Goal: Task Accomplishment & Management: Manage account settings

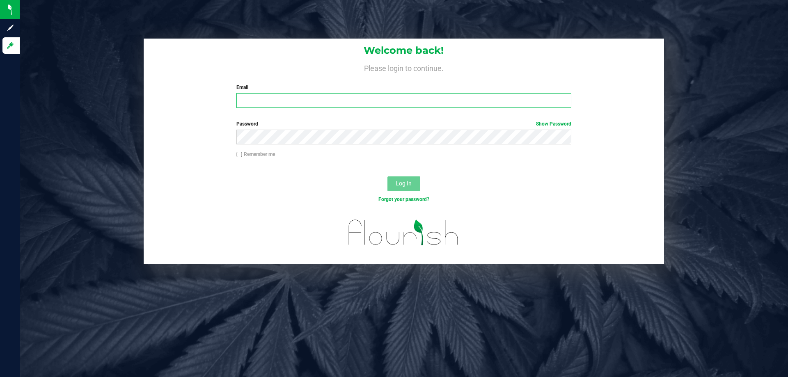
drag, startPoint x: 279, startPoint y: 100, endPoint x: 414, endPoint y: 93, distance: 135.2
click at [284, 95] on input "Email" at bounding box center [403, 100] width 334 height 15
type input "[EMAIL_ADDRESS][DOMAIN_NAME]"
click at [408, 187] on span "Log In" at bounding box center [404, 183] width 16 height 7
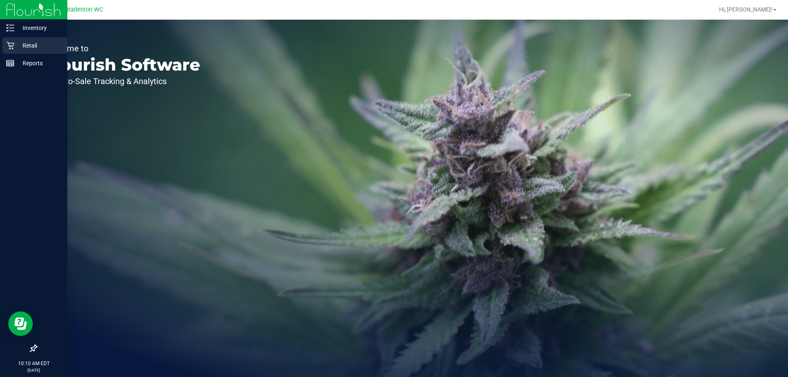
click at [28, 44] on p "Retail" at bounding box center [38, 46] width 49 height 10
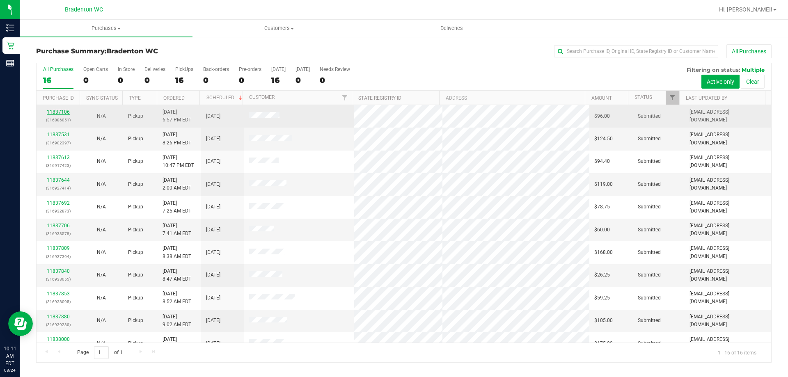
click at [61, 112] on link "11837106" at bounding box center [58, 112] width 23 height 6
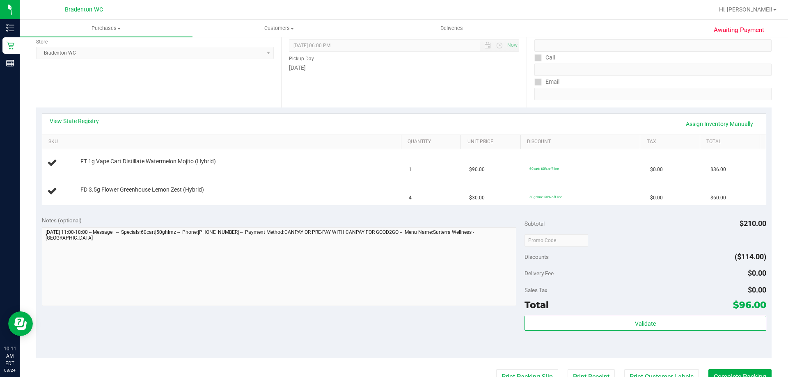
scroll to position [50, 0]
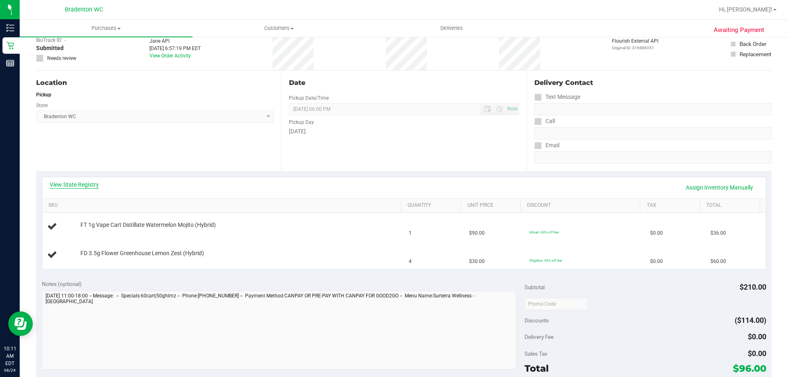
click at [83, 183] on link "View State Registry" at bounding box center [74, 185] width 49 height 8
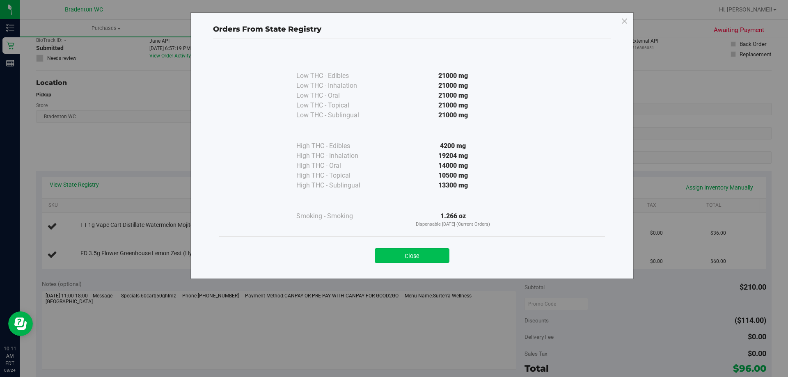
click at [390, 259] on button "Close" at bounding box center [412, 255] width 75 height 15
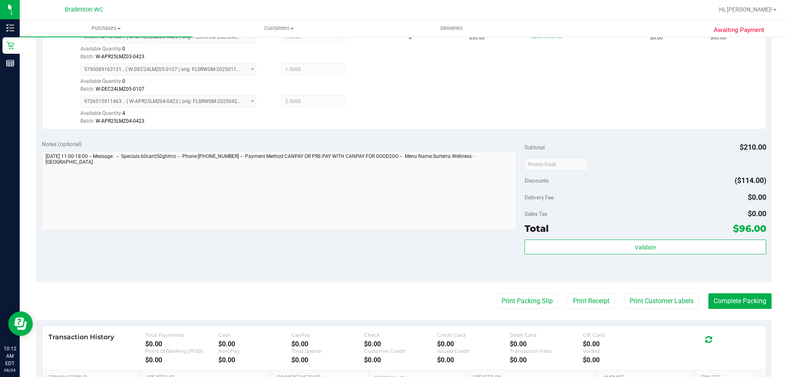
scroll to position [296, 0]
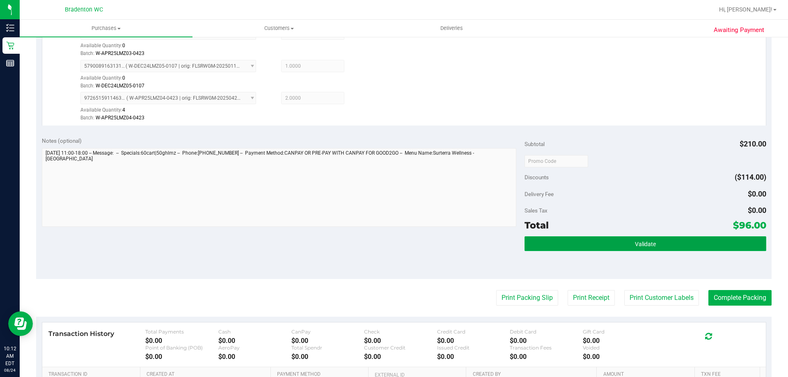
click at [610, 244] on button "Validate" at bounding box center [645, 243] width 241 height 15
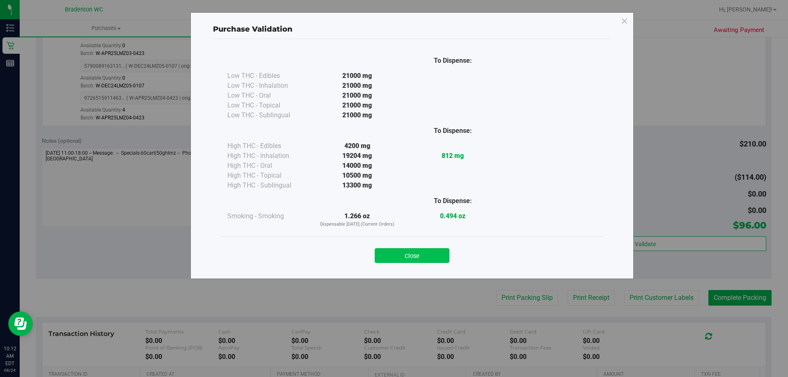
click at [429, 259] on button "Close" at bounding box center [412, 255] width 75 height 15
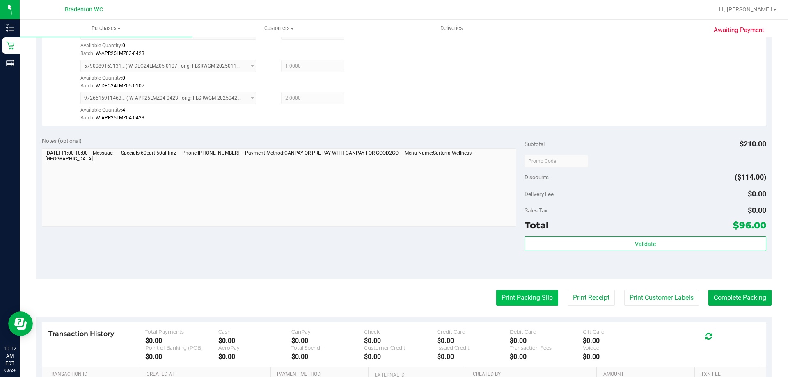
click at [533, 293] on button "Print Packing Slip" at bounding box center [527, 298] width 62 height 16
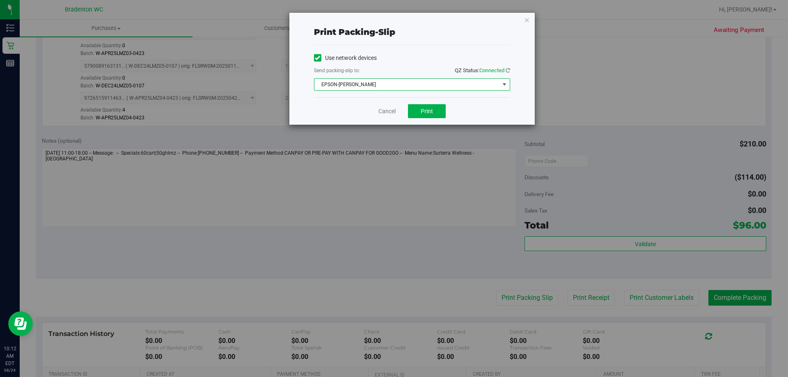
click at [504, 86] on span "select" at bounding box center [504, 84] width 7 height 7
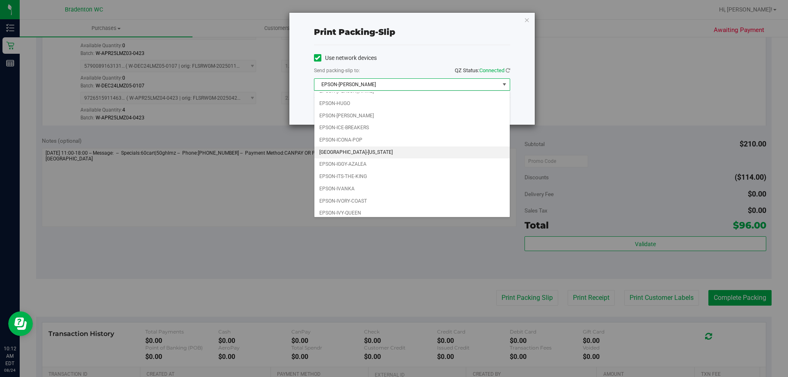
scroll to position [23, 0]
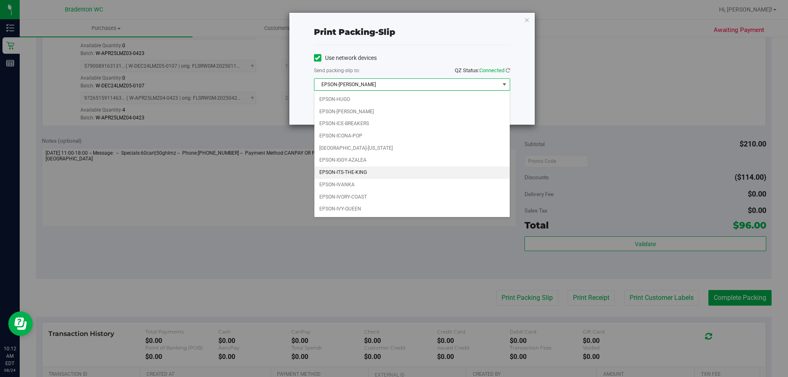
click at [370, 173] on li "EPSON-ITS-THE-KING" at bounding box center [411, 173] width 195 height 12
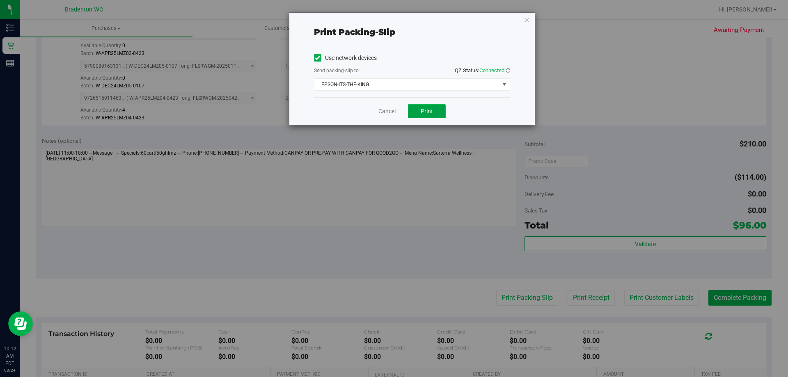
click at [436, 112] on button "Print" at bounding box center [427, 111] width 38 height 14
click at [528, 17] on icon "button" at bounding box center [527, 20] width 6 height 10
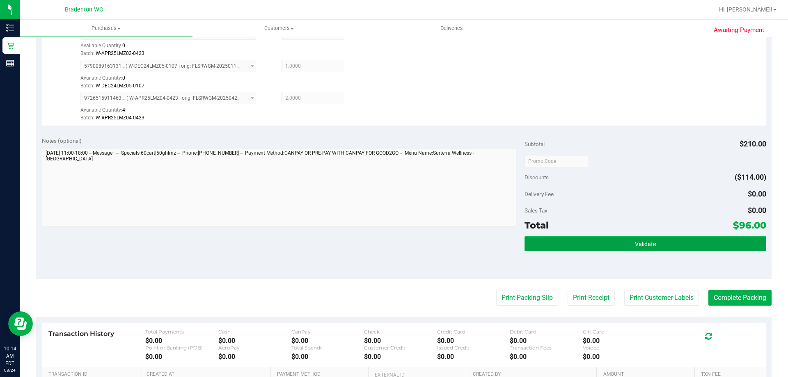
click at [635, 243] on span "Validate" at bounding box center [645, 244] width 21 height 7
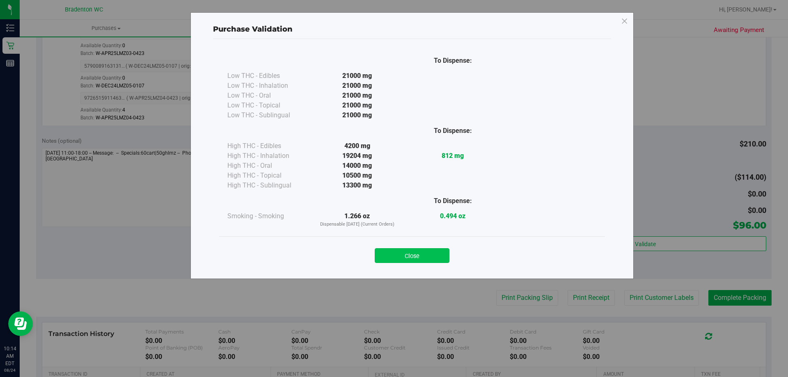
click at [436, 258] on button "Close" at bounding box center [412, 255] width 75 height 15
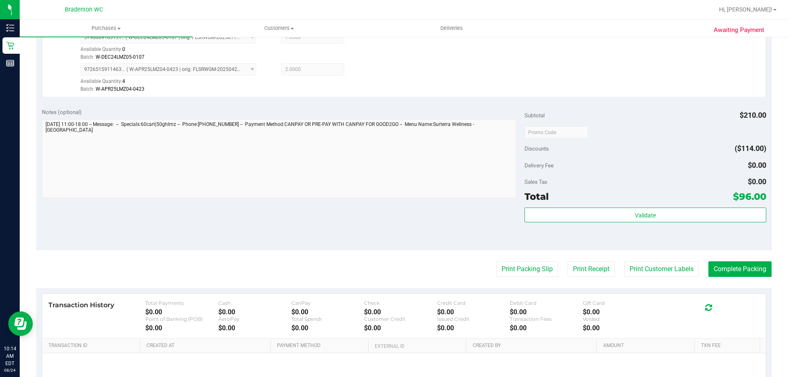
scroll to position [337, 0]
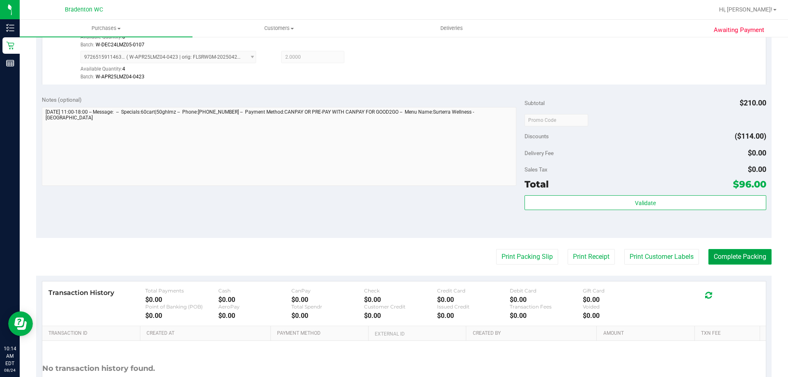
click at [745, 258] on button "Complete Packing" at bounding box center [739, 257] width 63 height 16
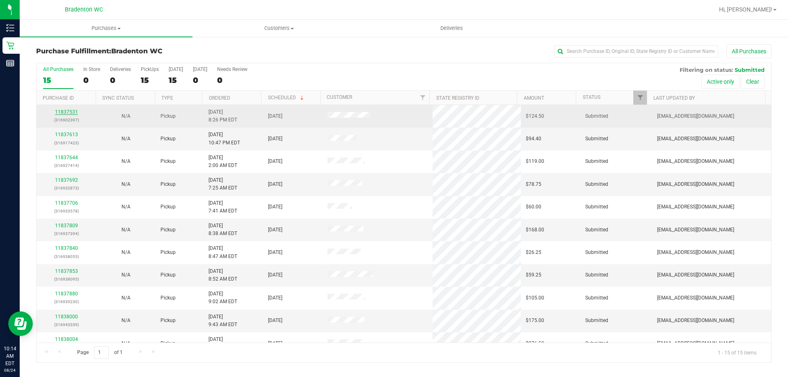
click at [61, 110] on link "11837531" at bounding box center [66, 112] width 23 height 6
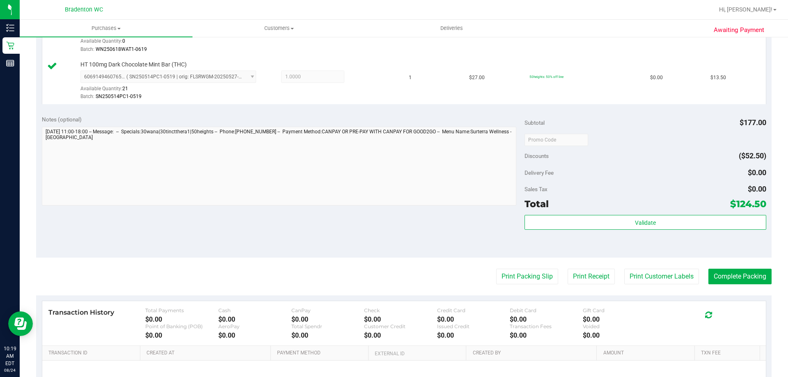
scroll to position [410, 0]
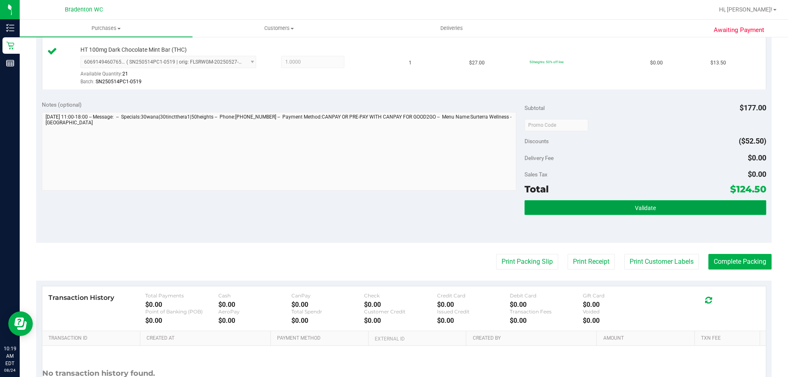
click at [554, 202] on button "Validate" at bounding box center [645, 207] width 241 height 15
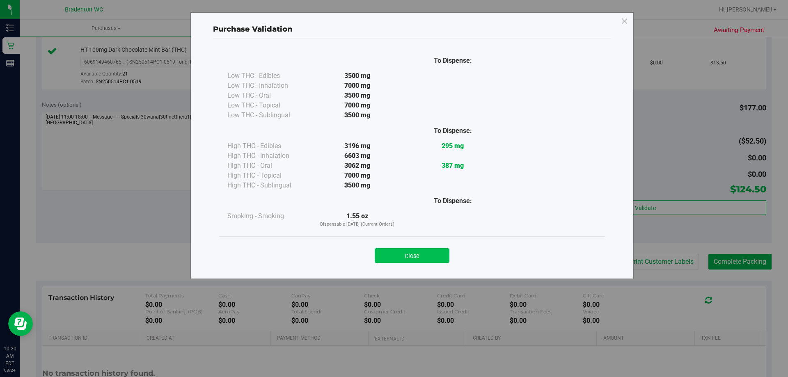
click at [433, 252] on button "Close" at bounding box center [412, 255] width 75 height 15
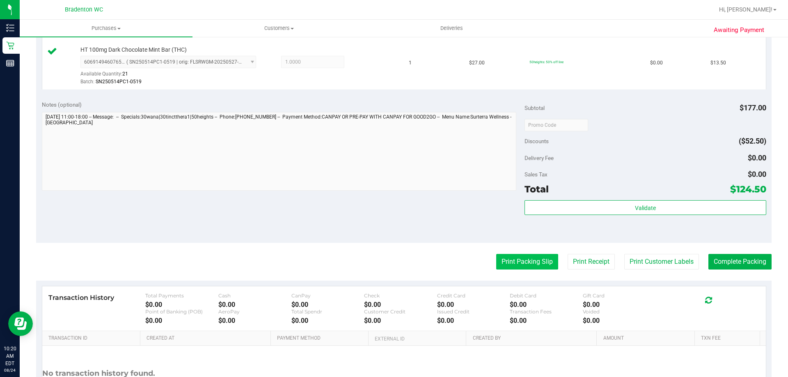
click at [514, 259] on button "Print Packing Slip" at bounding box center [527, 262] width 62 height 16
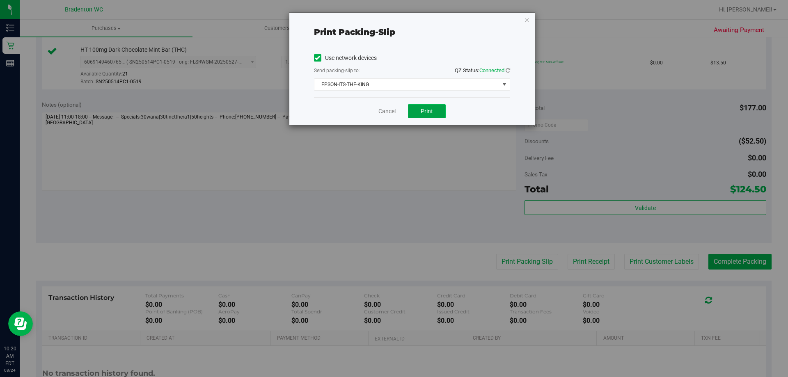
click at [426, 111] on span "Print" at bounding box center [427, 111] width 12 height 7
click at [526, 20] on icon "button" at bounding box center [527, 20] width 6 height 10
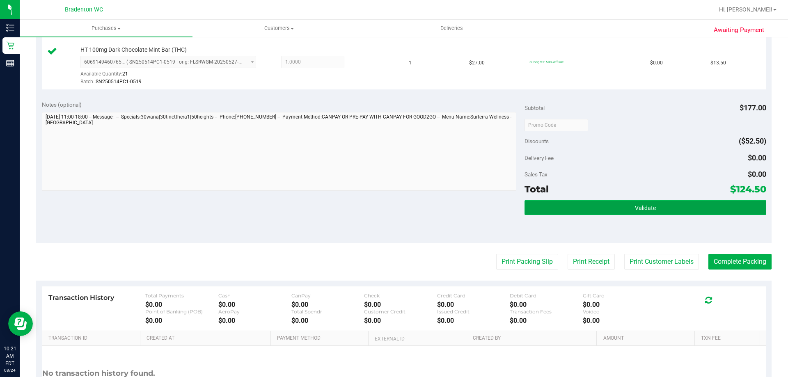
click at [647, 212] on button "Validate" at bounding box center [645, 207] width 241 height 15
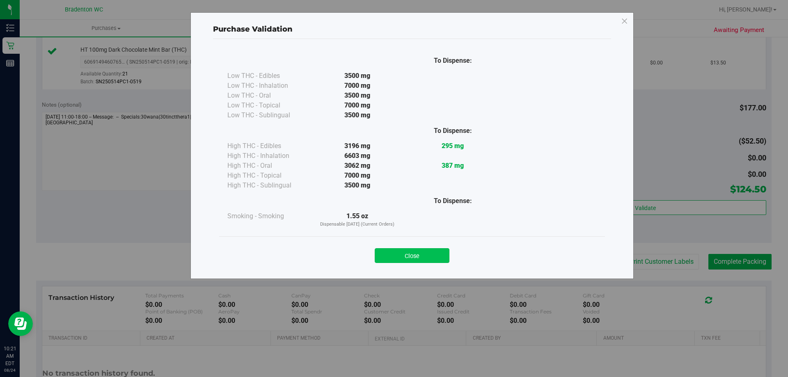
click at [438, 252] on button "Close" at bounding box center [412, 255] width 75 height 15
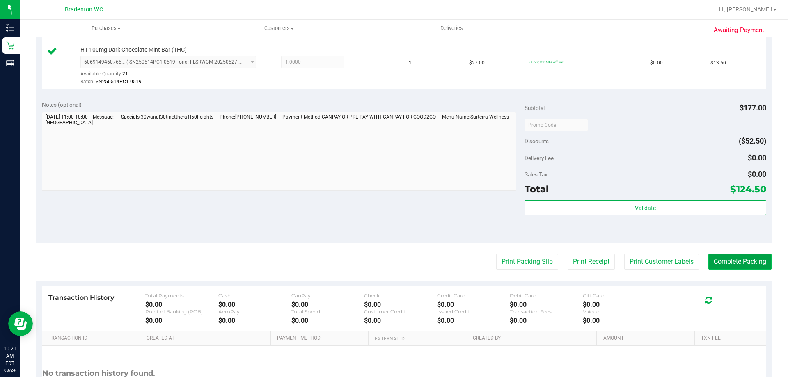
click at [741, 261] on button "Complete Packing" at bounding box center [739, 262] width 63 height 16
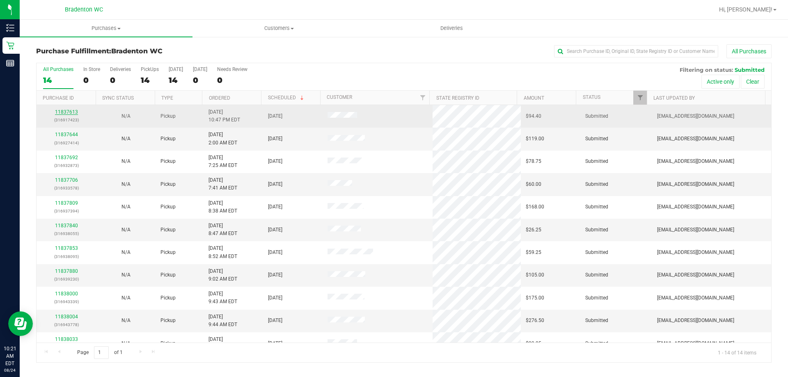
click at [72, 110] on link "11837613" at bounding box center [66, 112] width 23 height 6
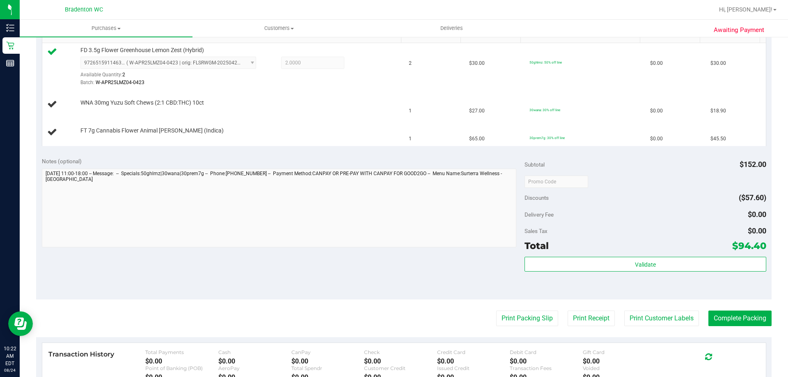
scroll to position [205, 0]
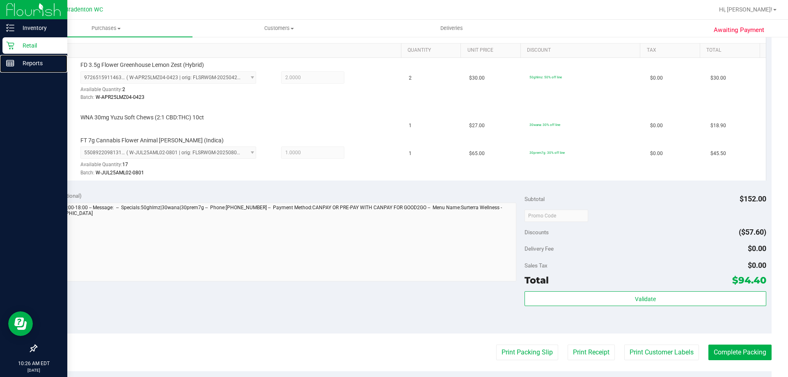
click at [0, 57] on link "Reports" at bounding box center [33, 64] width 67 height 18
click at [0, 54] on link "Retail" at bounding box center [33, 46] width 67 height 18
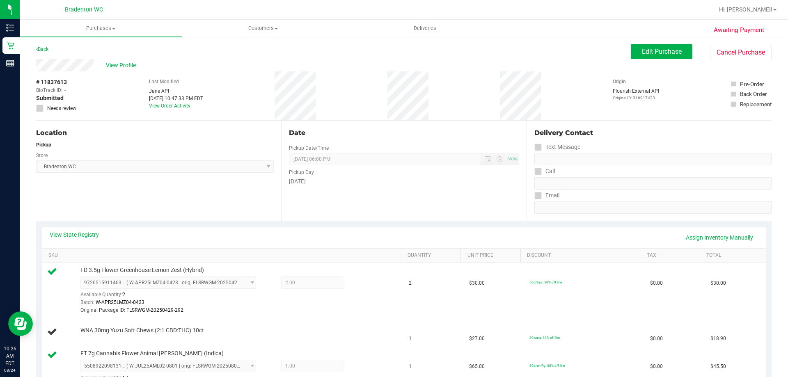
click at [236, 69] on div "View Profile" at bounding box center [333, 65] width 595 height 12
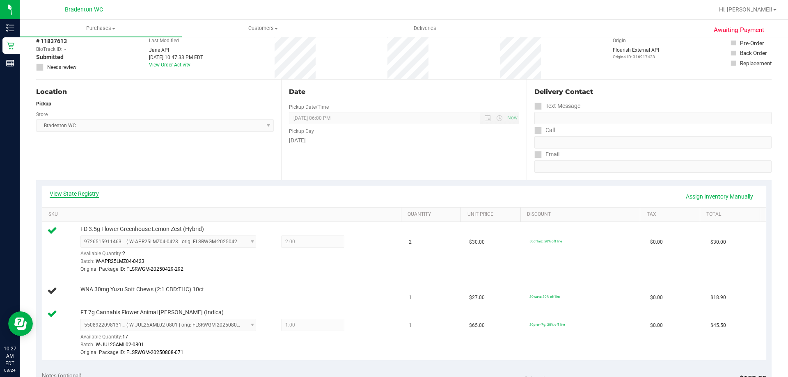
click at [92, 196] on link "View State Registry" at bounding box center [74, 194] width 49 height 8
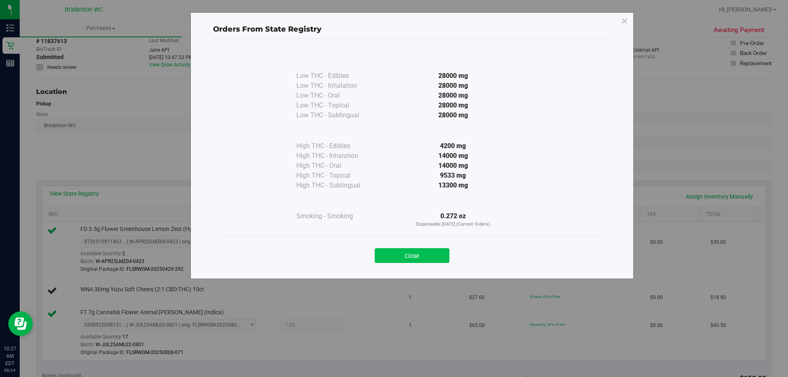
click at [404, 258] on button "Close" at bounding box center [412, 255] width 75 height 15
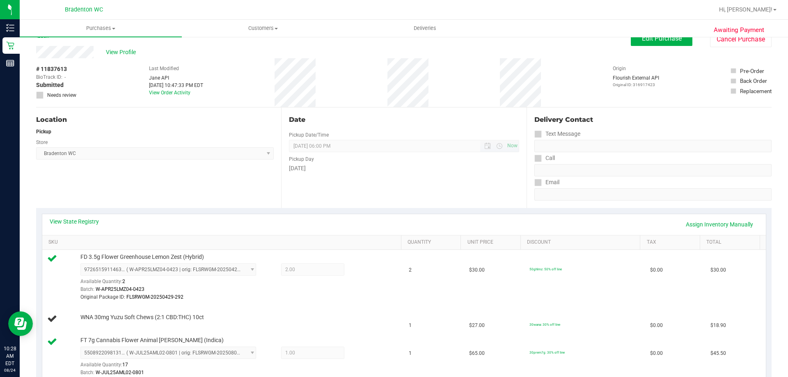
scroll to position [0, 0]
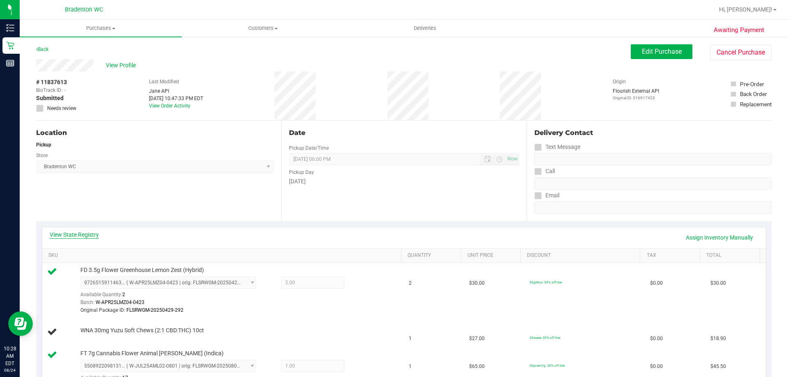
click at [67, 234] on link "View State Registry" at bounding box center [74, 235] width 49 height 8
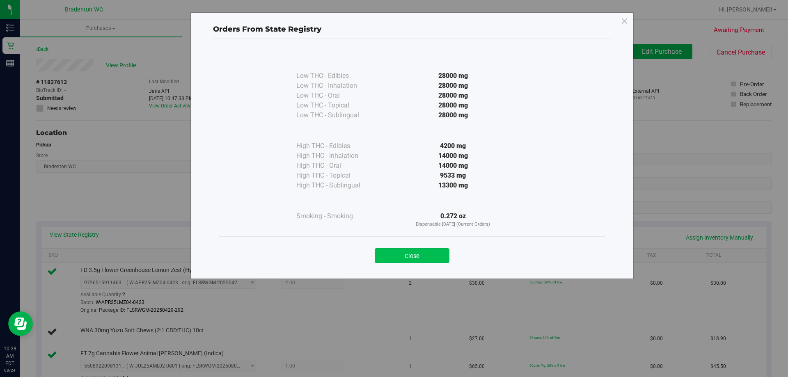
click at [432, 254] on button "Close" at bounding box center [412, 255] width 75 height 15
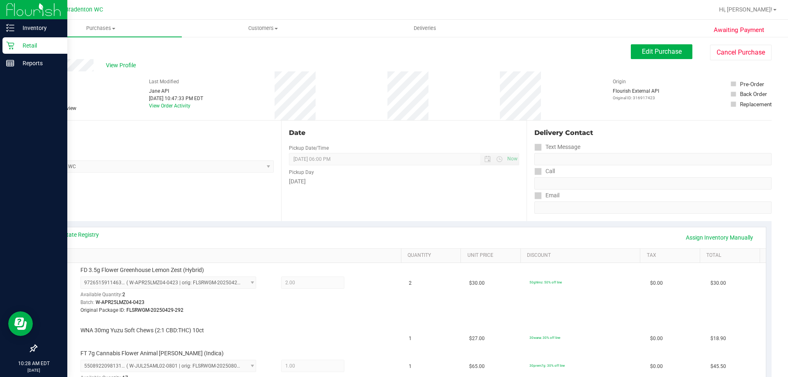
click at [32, 41] on p "Retail" at bounding box center [38, 46] width 49 height 10
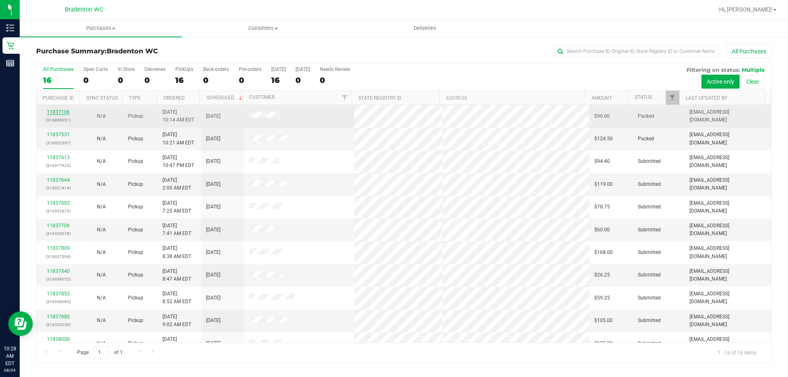
click at [64, 112] on link "11837106" at bounding box center [58, 112] width 23 height 6
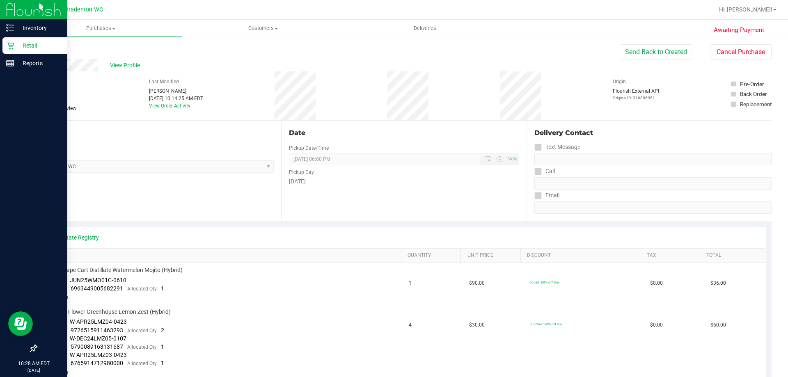
click at [28, 41] on p "Retail" at bounding box center [38, 46] width 49 height 10
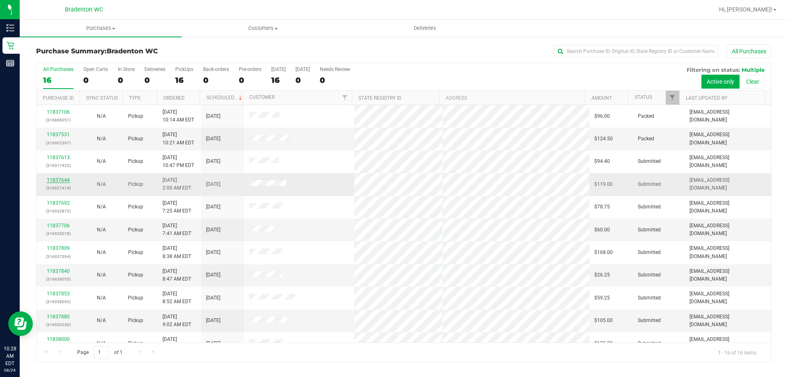
click at [62, 181] on link "11837644" at bounding box center [58, 180] width 23 height 6
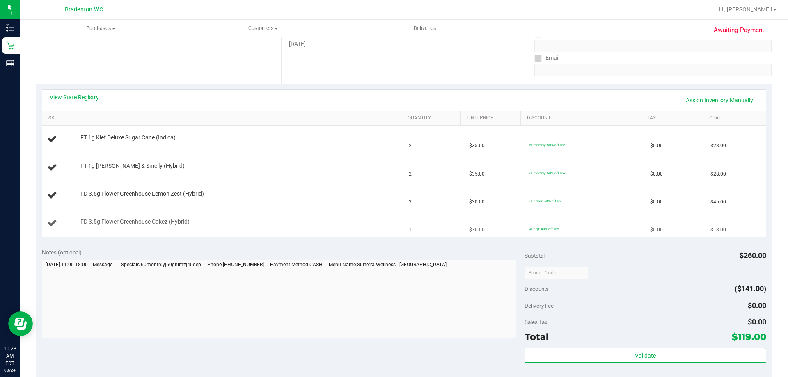
scroll to position [123, 0]
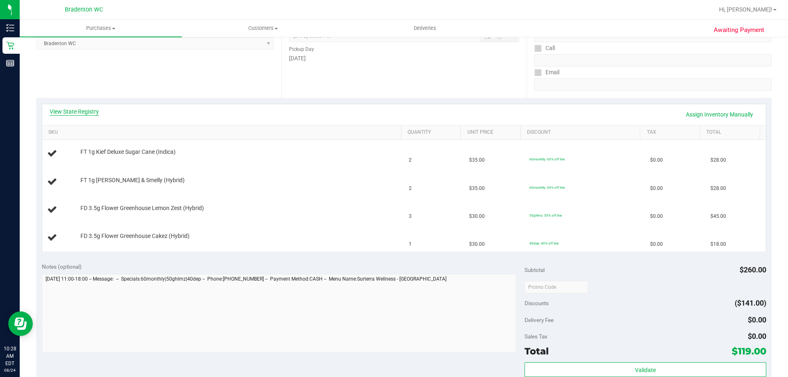
click at [77, 112] on link "View State Registry" at bounding box center [74, 112] width 49 height 8
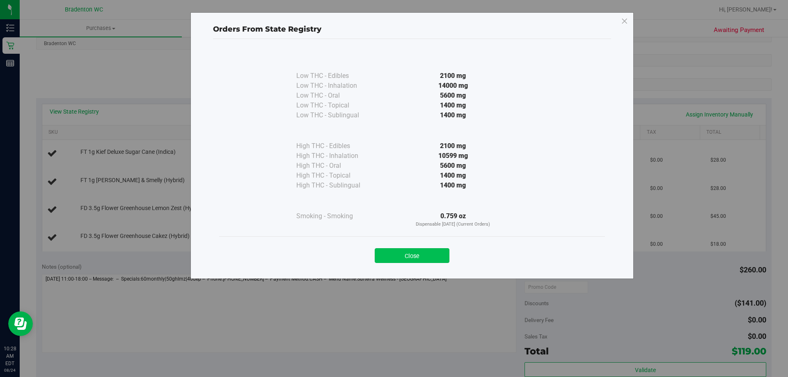
click at [428, 258] on button "Close" at bounding box center [412, 255] width 75 height 15
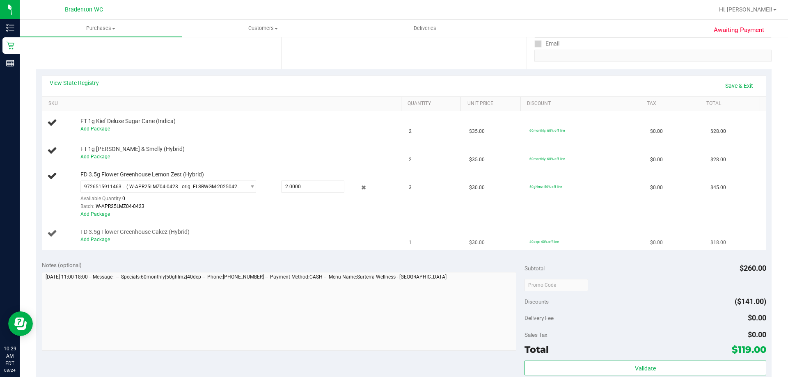
scroll to position [164, 0]
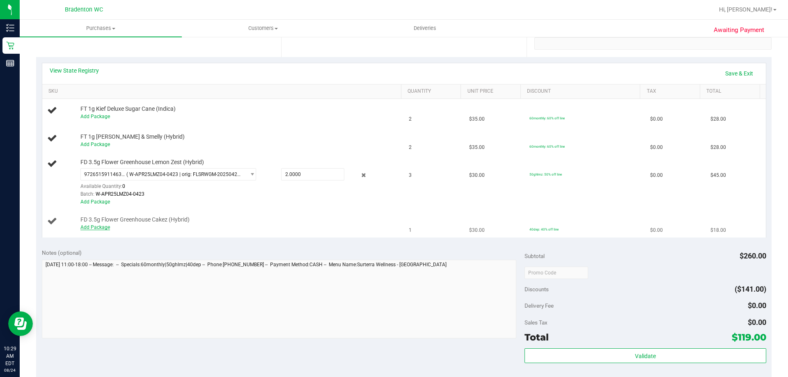
click at [90, 229] on link "Add Package" at bounding box center [95, 228] width 30 height 6
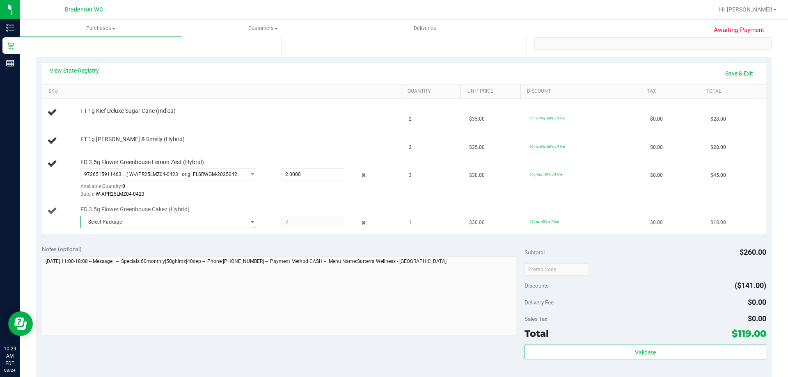
click at [250, 221] on span "select" at bounding box center [252, 222] width 6 height 7
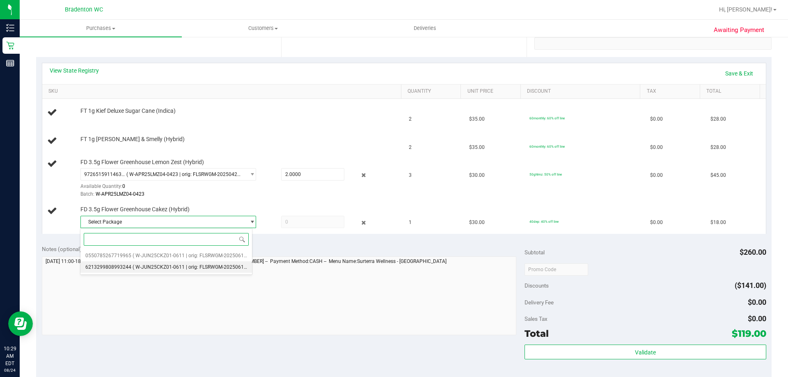
click at [219, 266] on span "( W-JUN25CKZ01-0611 | orig: FLSRWGM-20250617-673 )" at bounding box center [196, 267] width 127 height 6
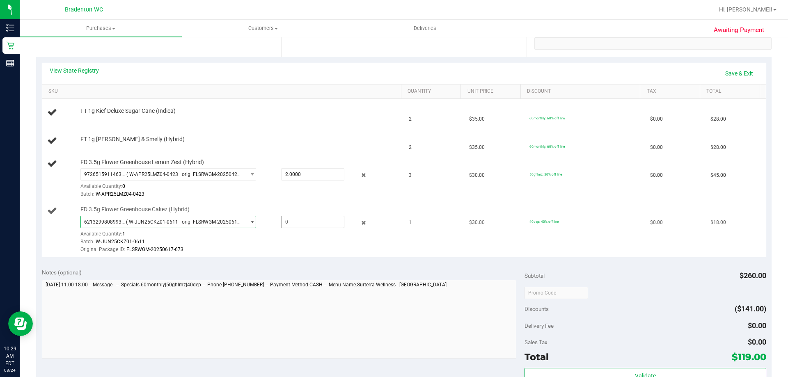
click at [292, 220] on span at bounding box center [312, 222] width 63 height 12
type input "1"
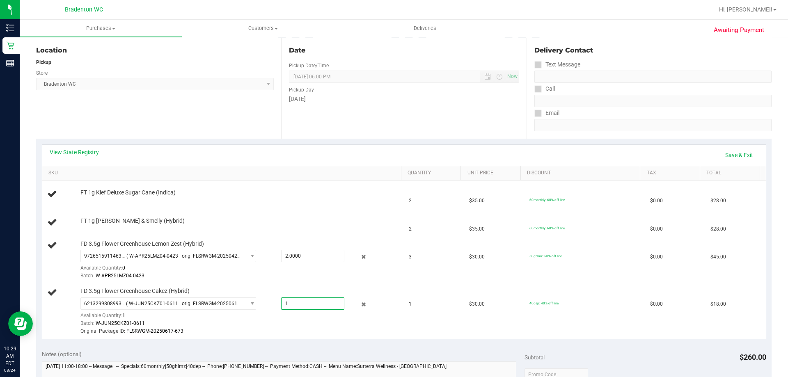
scroll to position [82, 0]
type input "1.0000"
click at [731, 155] on link "Save & Exit" at bounding box center [739, 156] width 39 height 14
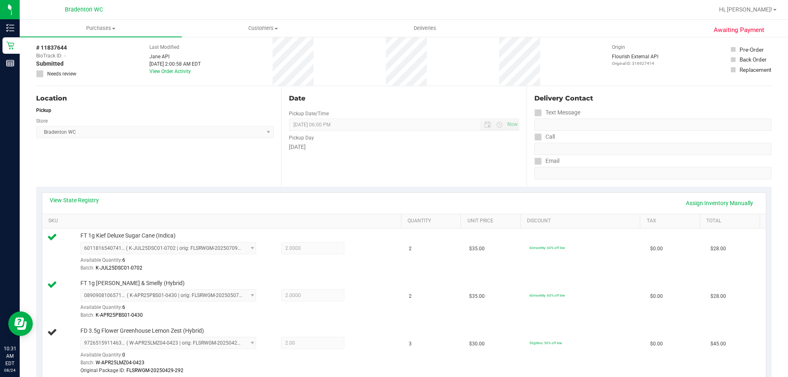
scroll to position [0, 0]
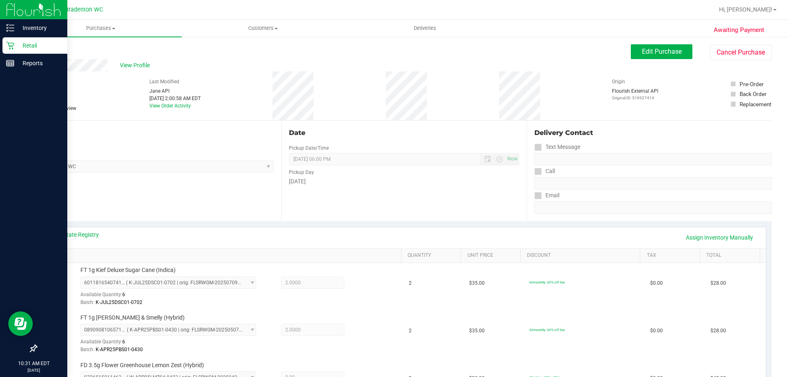
click at [23, 45] on p "Retail" at bounding box center [38, 46] width 49 height 10
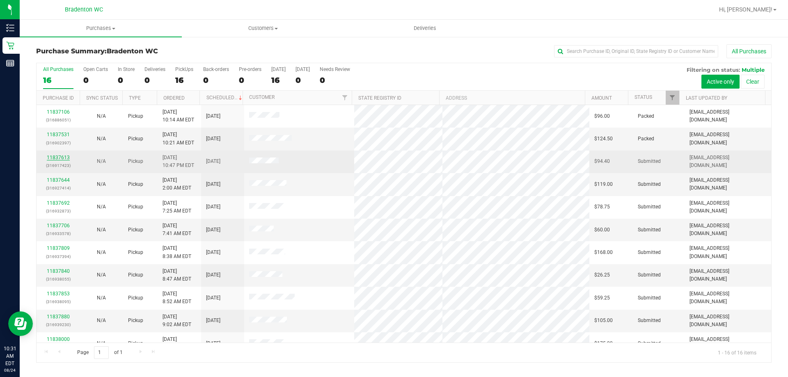
click at [64, 158] on link "11837613" at bounding box center [58, 158] width 23 height 6
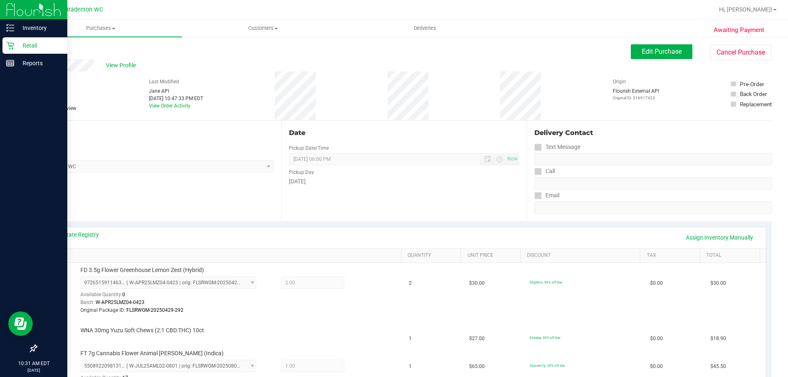
click at [29, 46] on p "Retail" at bounding box center [38, 46] width 49 height 10
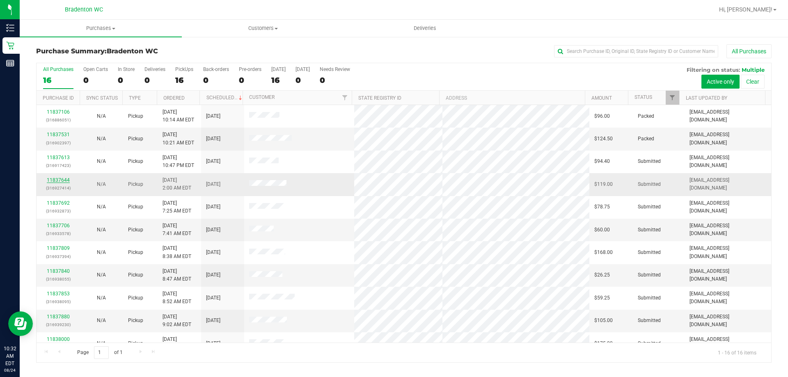
click at [55, 180] on link "11837644" at bounding box center [58, 180] width 23 height 6
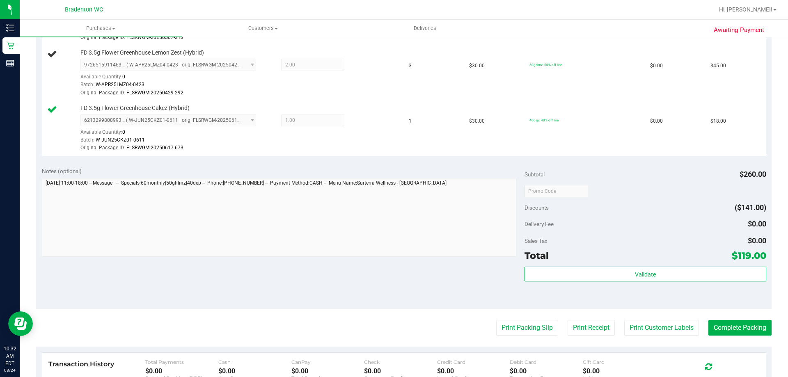
scroll to position [287, 0]
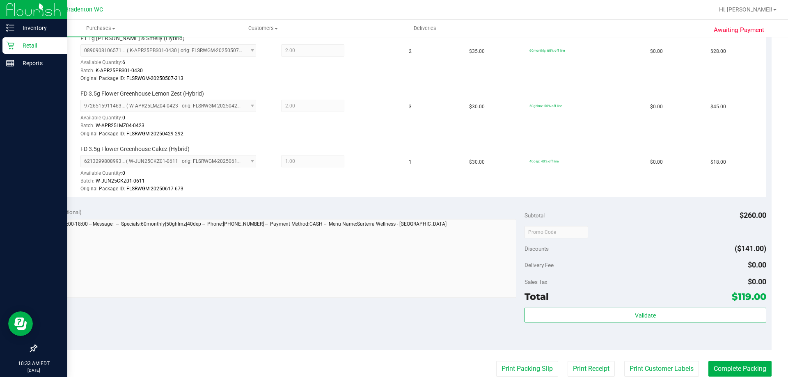
click at [40, 42] on p "Retail" at bounding box center [38, 46] width 49 height 10
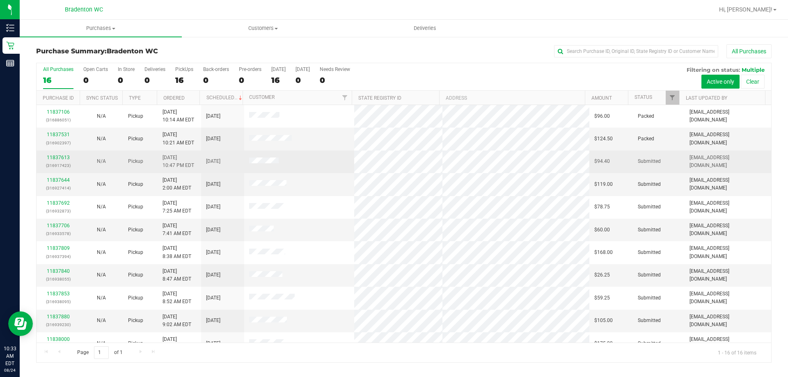
click at [55, 160] on div "11837613 (316917423)" at bounding box center [57, 162] width 33 height 16
click at [57, 157] on link "11837613" at bounding box center [58, 158] width 23 height 6
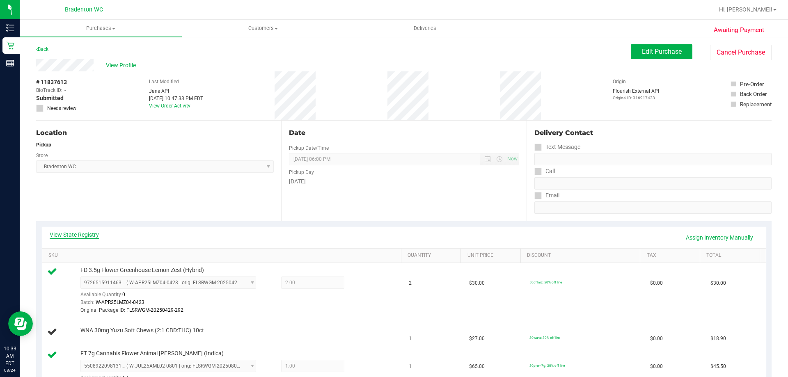
click at [58, 236] on link "View State Registry" at bounding box center [74, 235] width 49 height 8
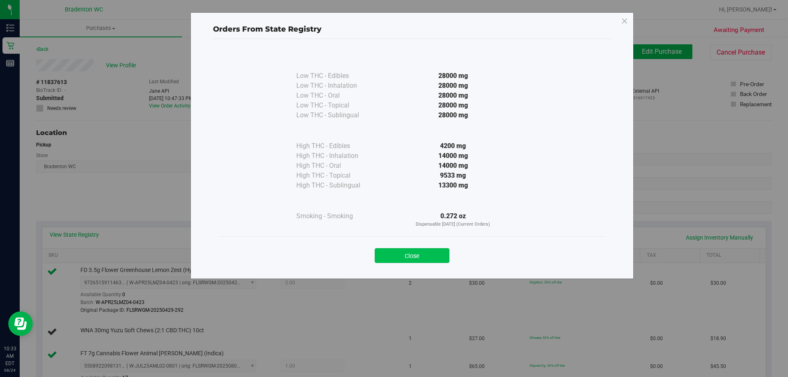
click at [380, 254] on button "Close" at bounding box center [412, 255] width 75 height 15
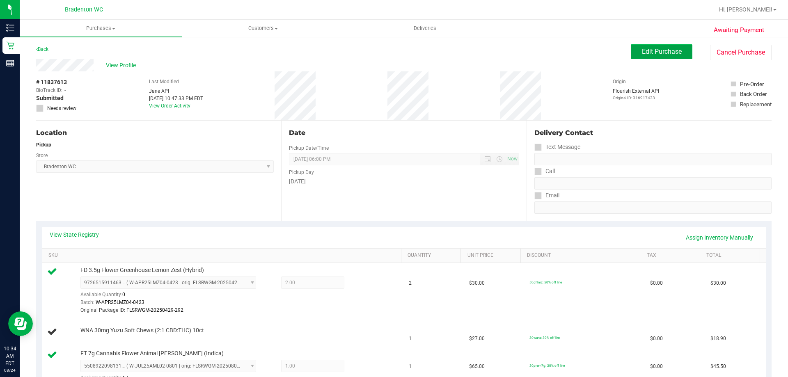
click at [654, 49] on span "Edit Purchase" at bounding box center [662, 52] width 40 height 8
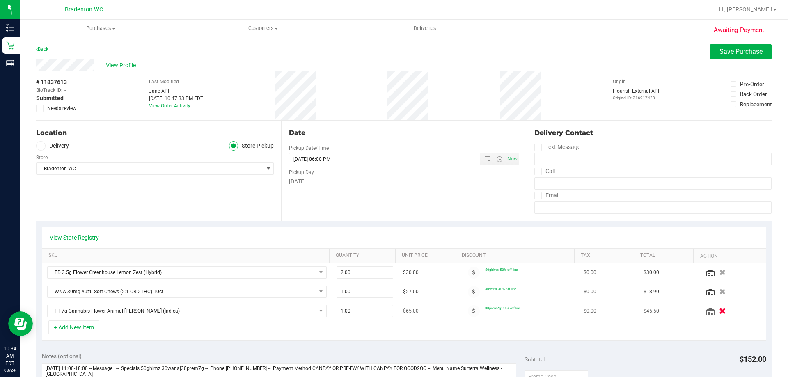
click at [719, 313] on icon "button" at bounding box center [722, 311] width 7 height 6
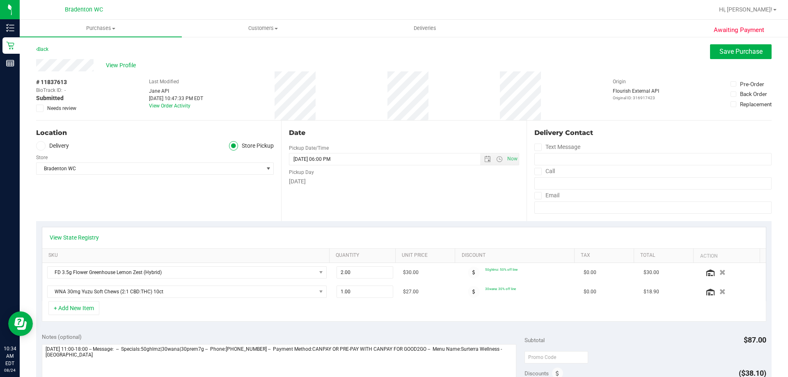
scroll to position [164, 0]
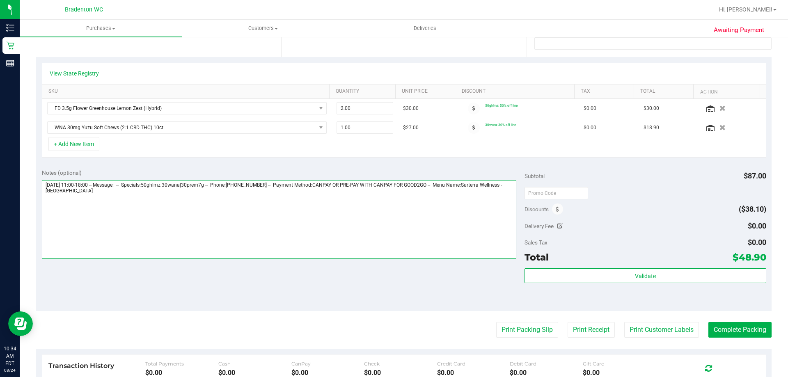
click at [129, 197] on textarea at bounding box center [279, 219] width 475 height 79
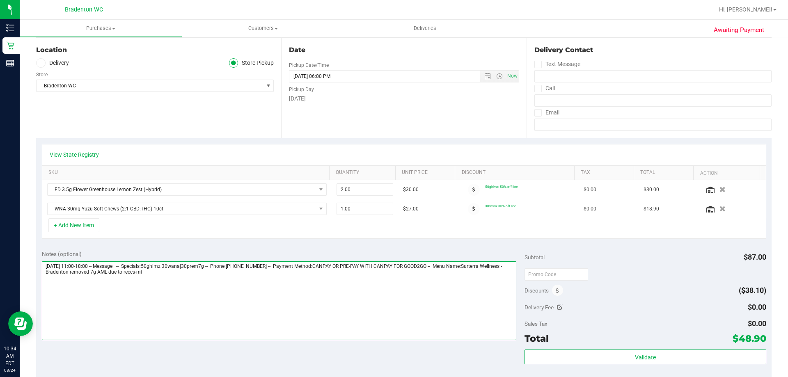
scroll to position [0, 0]
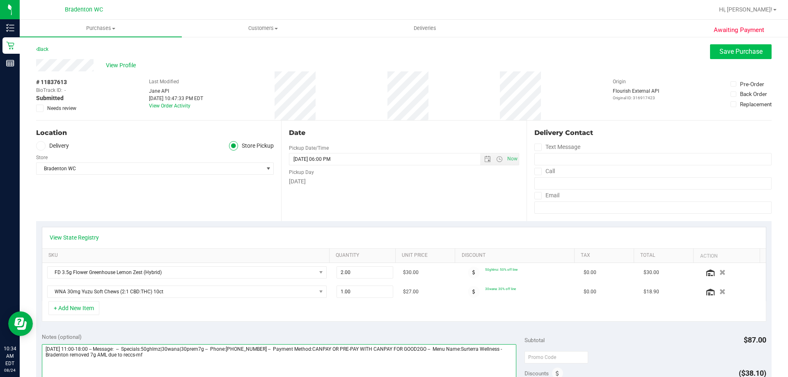
type textarea "[DATE] 11:00-18:00 -- Message: -- Specials:50ghlmz|30wana|30prem7g -- Phone:[PH…"
click at [735, 52] on span "Save Purchase" at bounding box center [740, 52] width 43 height 8
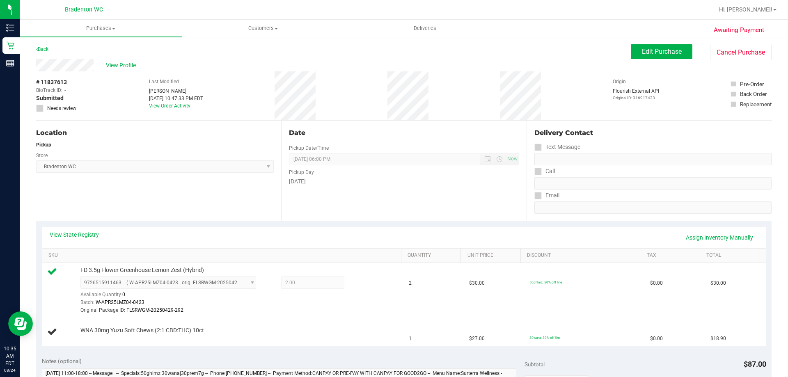
click at [440, 54] on div "Back Edit Purchase Cancel Purchase" at bounding box center [403, 51] width 735 height 15
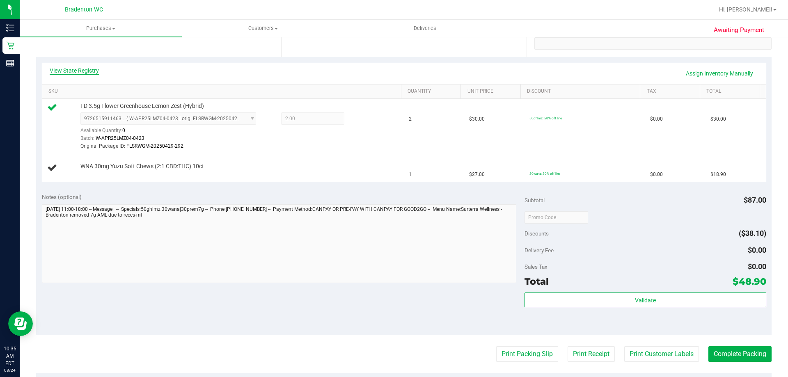
click at [90, 69] on link "View State Registry" at bounding box center [74, 70] width 49 height 8
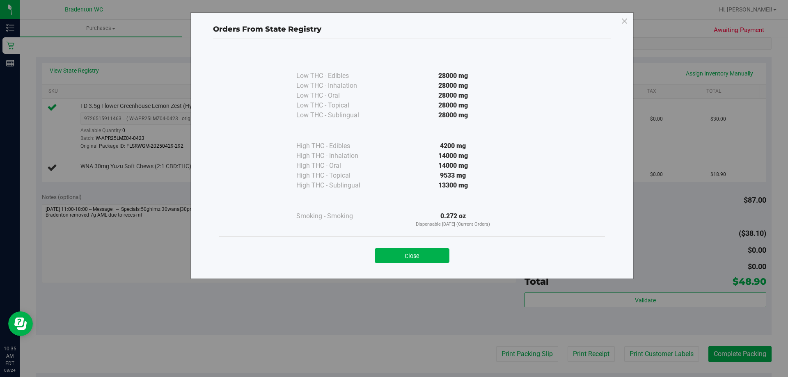
drag, startPoint x: 392, startPoint y: 255, endPoint x: 384, endPoint y: 248, distance: 10.5
click at [392, 254] on button "Close" at bounding box center [412, 255] width 75 height 15
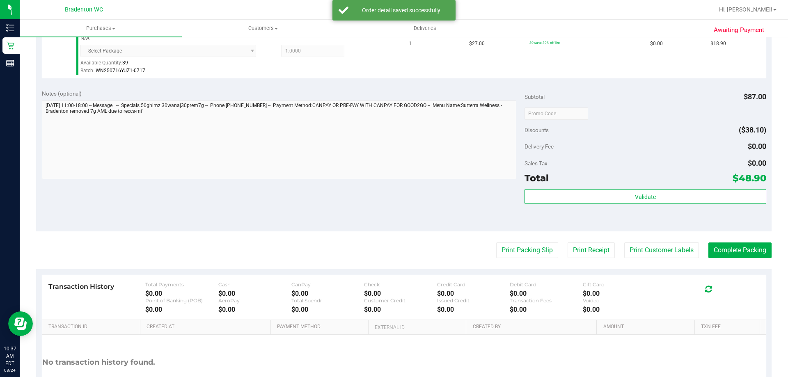
scroll to position [357, 0]
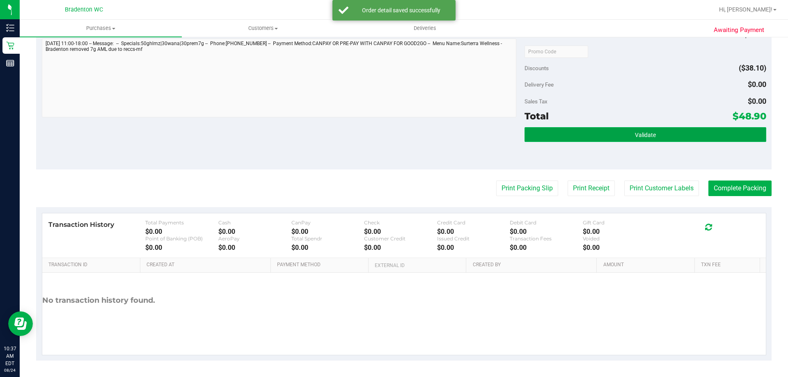
click at [529, 133] on button "Validate" at bounding box center [645, 134] width 241 height 15
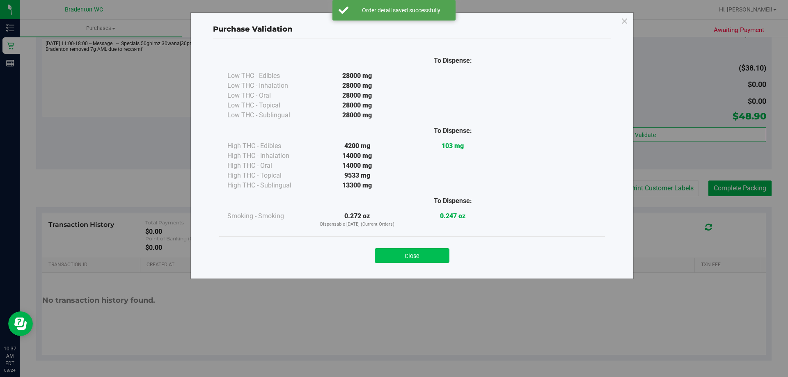
click at [392, 254] on button "Close" at bounding box center [412, 255] width 75 height 15
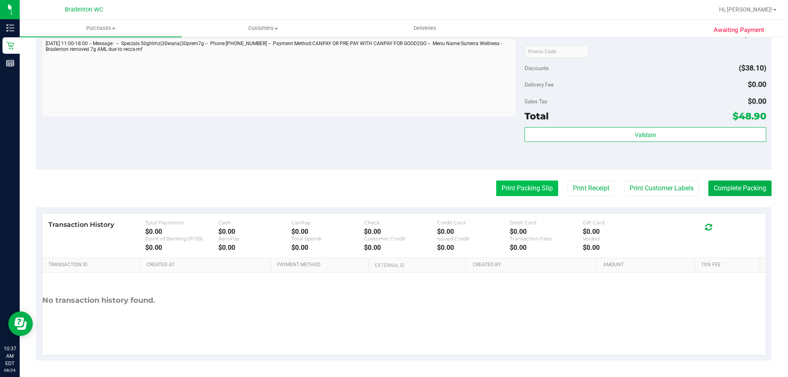
click at [509, 187] on button "Print Packing Slip" at bounding box center [527, 189] width 62 height 16
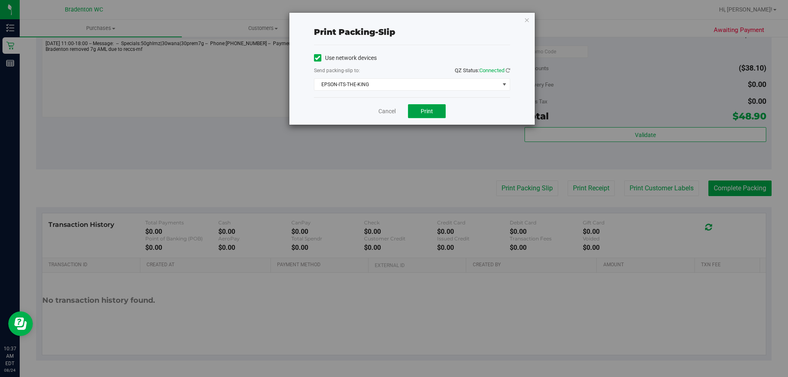
click at [433, 112] on button "Print" at bounding box center [427, 111] width 38 height 14
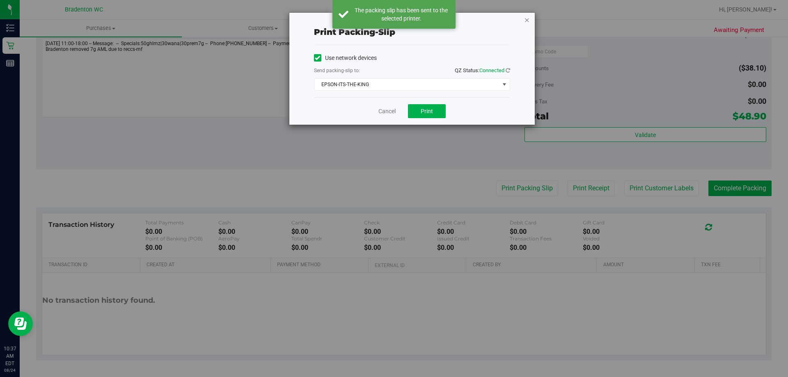
click at [529, 20] on icon "button" at bounding box center [527, 20] width 6 height 10
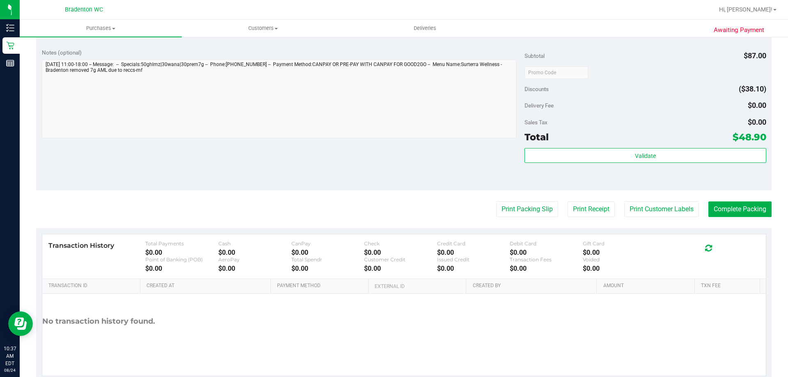
scroll to position [316, 0]
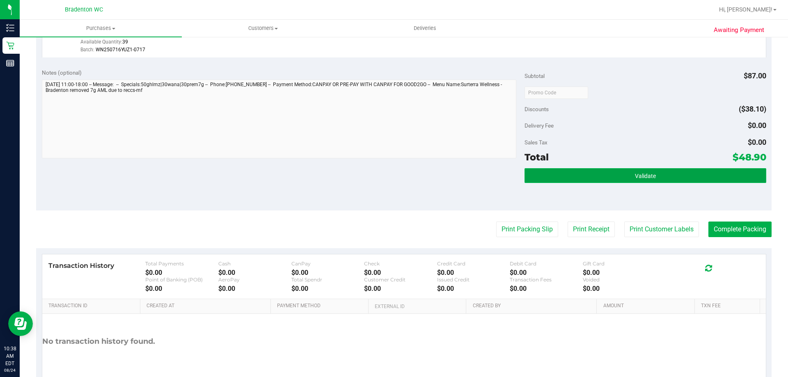
click at [616, 176] on button "Validate" at bounding box center [645, 175] width 241 height 15
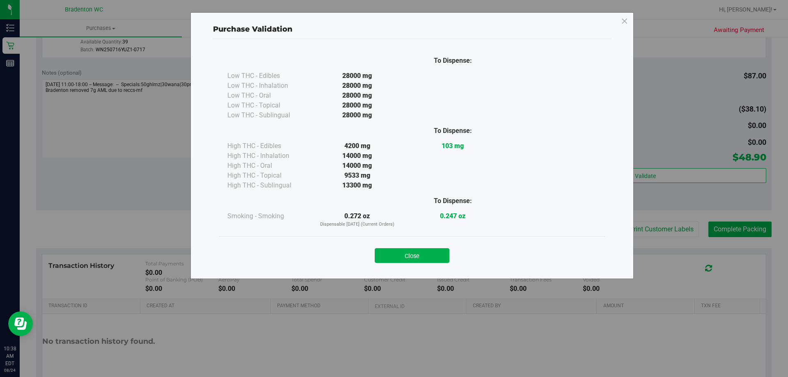
click at [410, 263] on div "Close" at bounding box center [412, 252] width 386 height 33
click at [436, 253] on button "Close" at bounding box center [412, 255] width 75 height 15
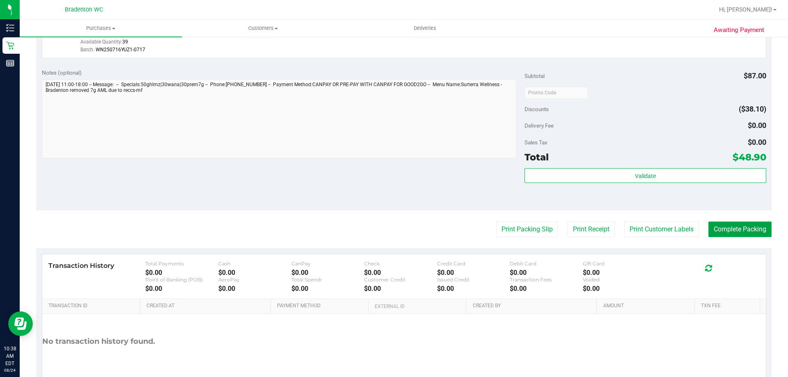
click at [714, 225] on button "Complete Packing" at bounding box center [739, 230] width 63 height 16
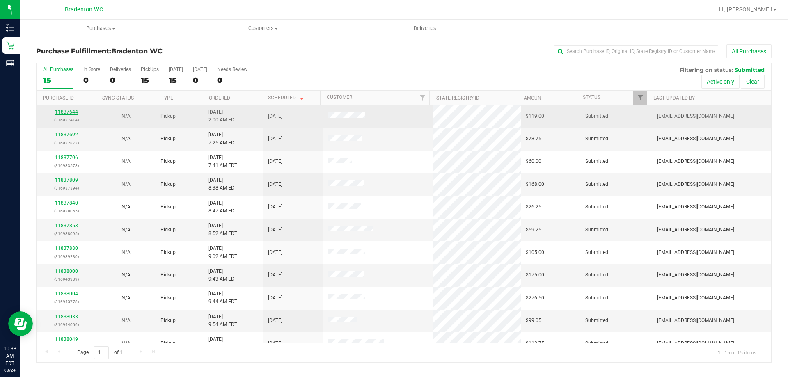
click at [67, 112] on link "11837644" at bounding box center [66, 112] width 23 height 6
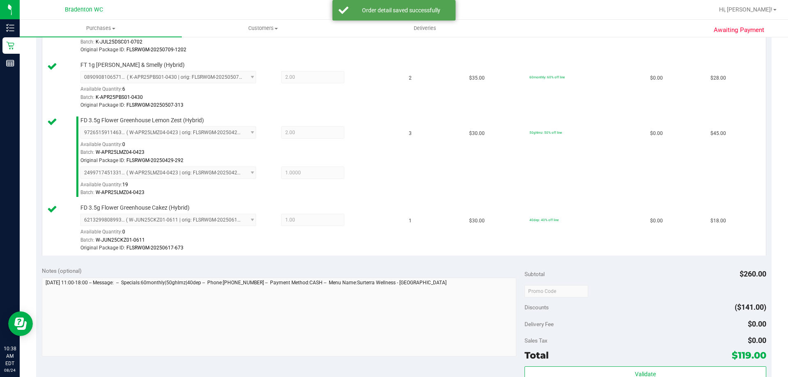
scroll to position [369, 0]
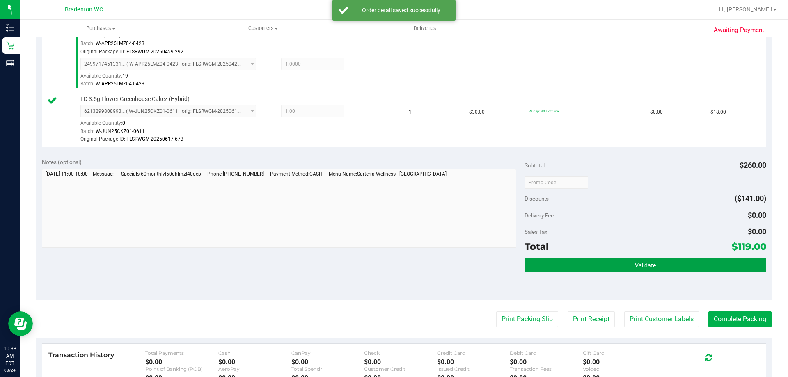
click at [559, 265] on button "Validate" at bounding box center [645, 265] width 241 height 15
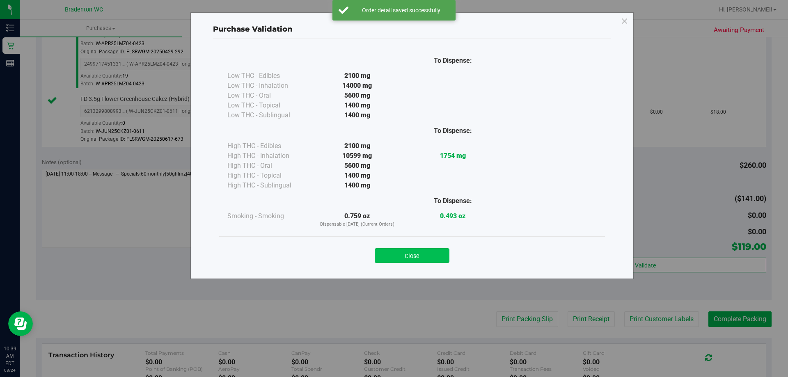
click at [432, 254] on button "Close" at bounding box center [412, 255] width 75 height 15
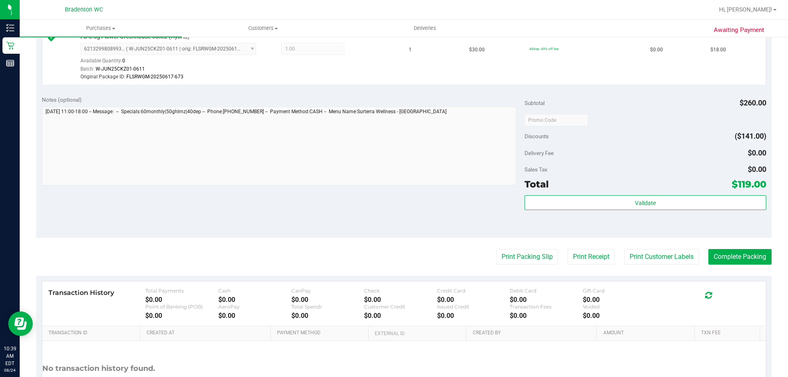
scroll to position [451, 0]
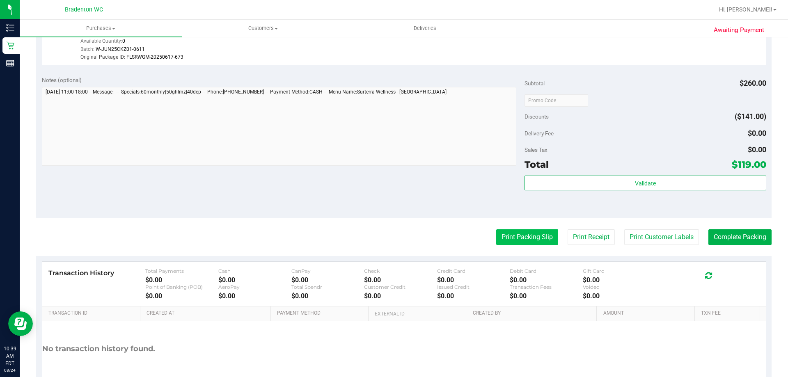
click at [506, 240] on button "Print Packing Slip" at bounding box center [527, 237] width 62 height 16
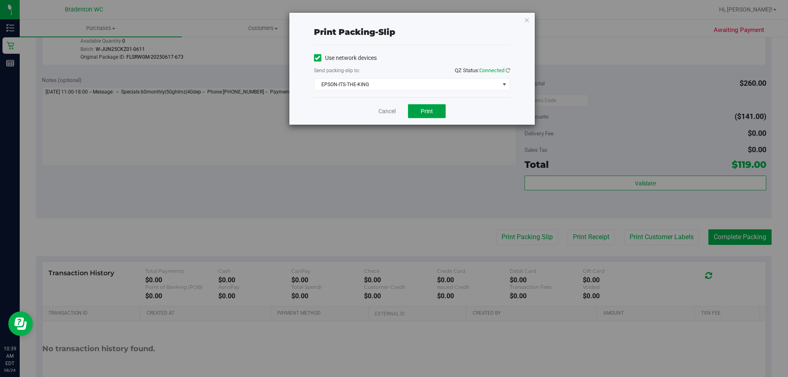
click at [422, 112] on span "Print" at bounding box center [427, 111] width 12 height 7
click at [526, 22] on icon "button" at bounding box center [527, 20] width 6 height 10
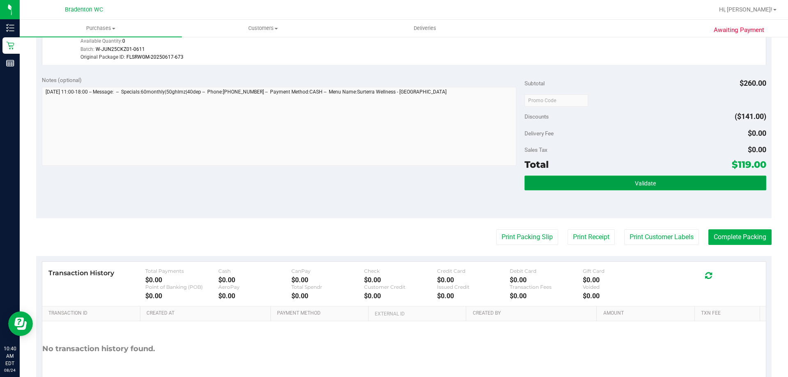
click at [614, 187] on button "Validate" at bounding box center [645, 183] width 241 height 15
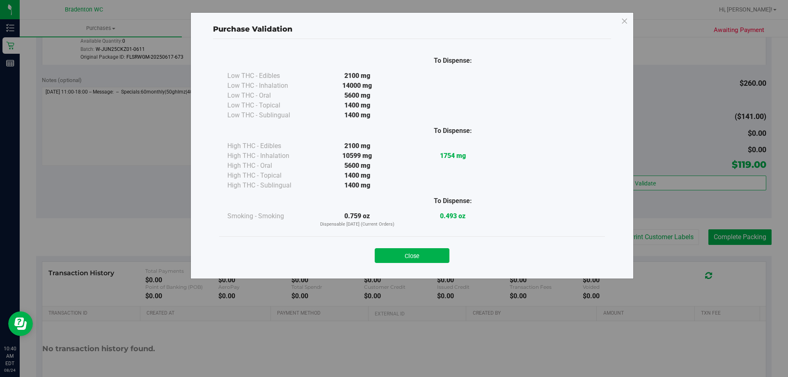
click at [441, 261] on button "Close" at bounding box center [412, 255] width 75 height 15
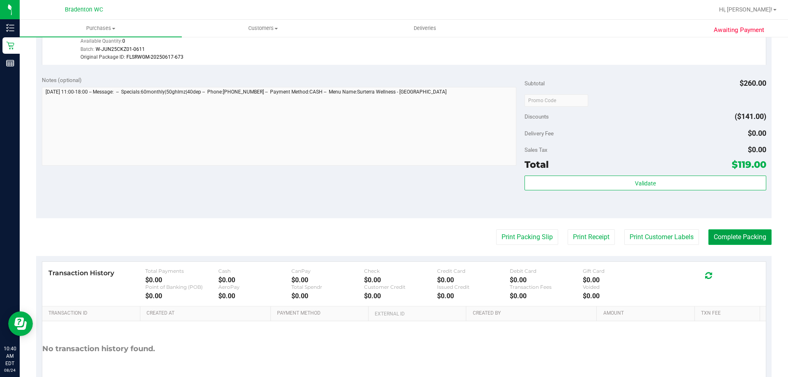
click at [721, 238] on button "Complete Packing" at bounding box center [739, 237] width 63 height 16
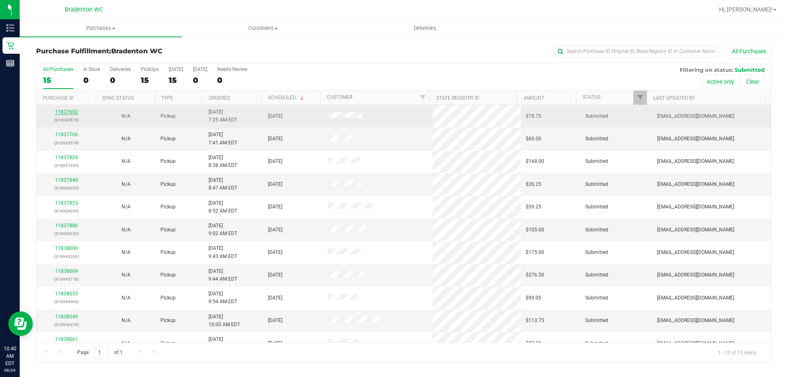
click at [69, 112] on link "11837692" at bounding box center [66, 112] width 23 height 6
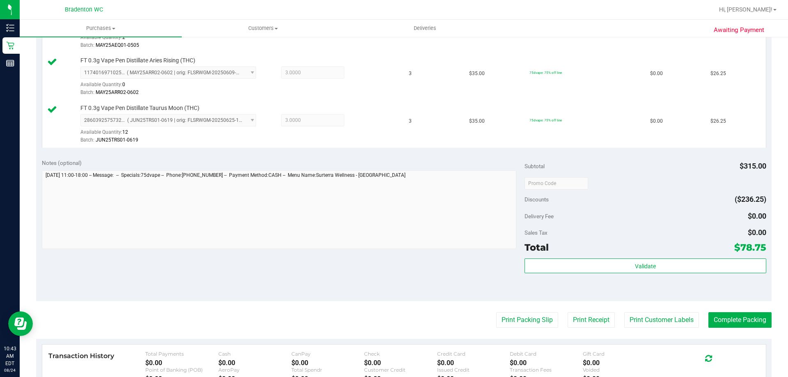
scroll to position [287, 0]
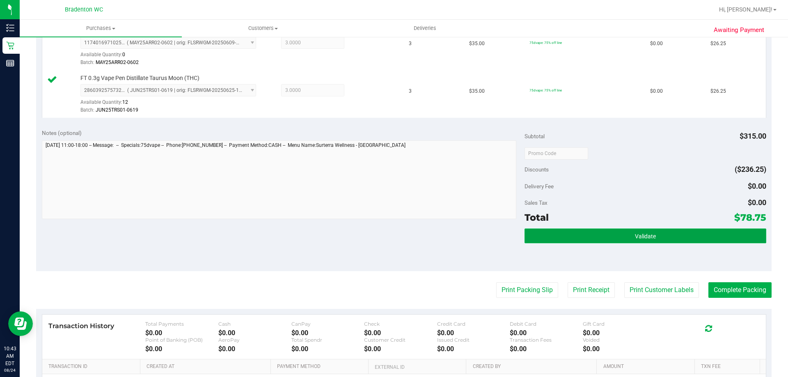
click at [609, 236] on button "Validate" at bounding box center [645, 236] width 241 height 15
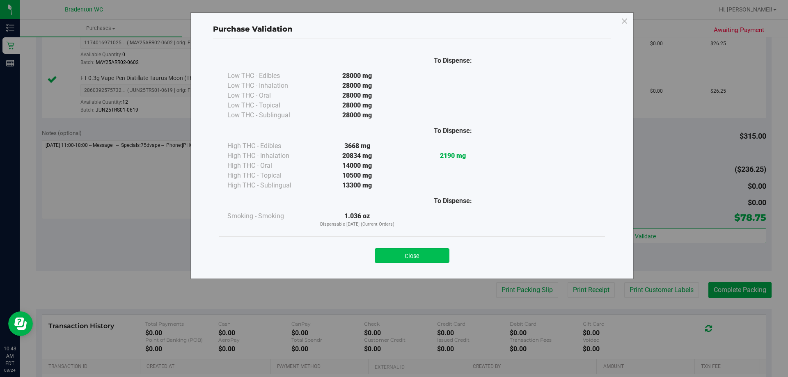
click at [401, 259] on button "Close" at bounding box center [412, 255] width 75 height 15
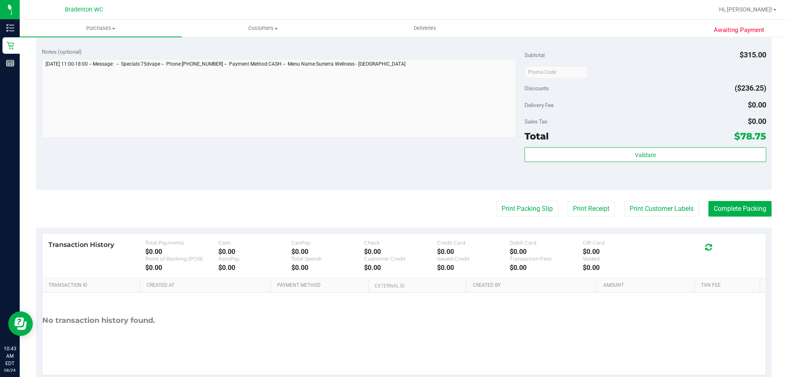
scroll to position [369, 0]
click at [518, 208] on button "Print Packing Slip" at bounding box center [527, 208] width 62 height 16
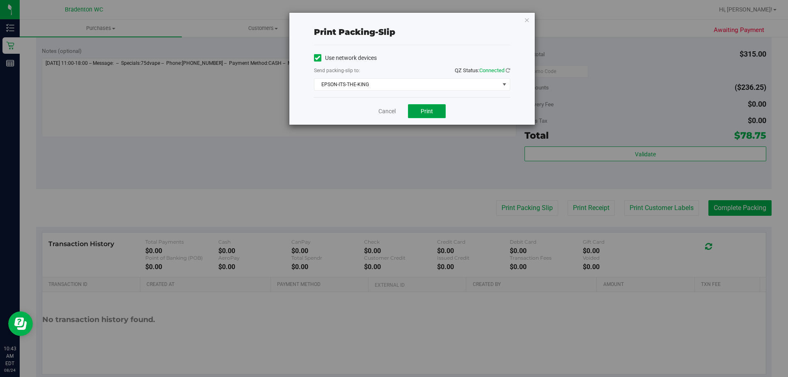
click at [431, 114] on span "Print" at bounding box center [427, 111] width 12 height 7
click at [526, 23] on icon "button" at bounding box center [527, 20] width 6 height 10
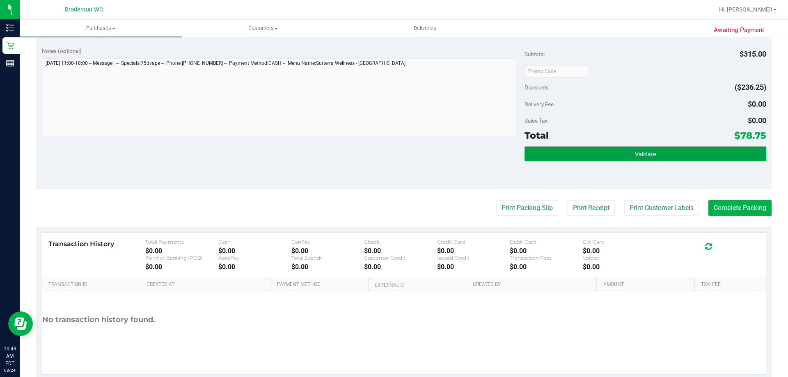
click at [541, 149] on button "Validate" at bounding box center [645, 154] width 241 height 15
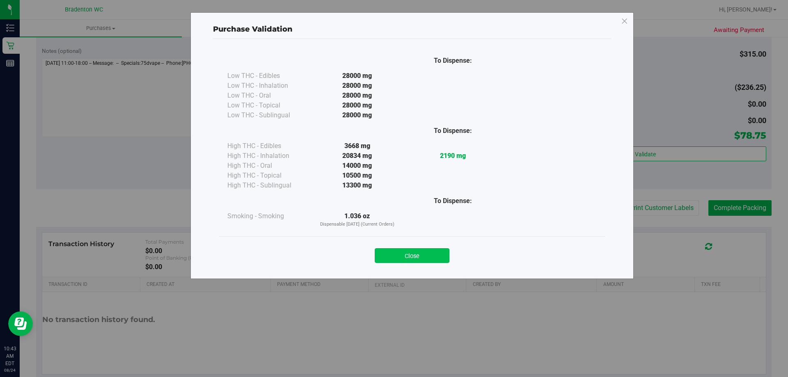
click at [441, 261] on button "Close" at bounding box center [412, 255] width 75 height 15
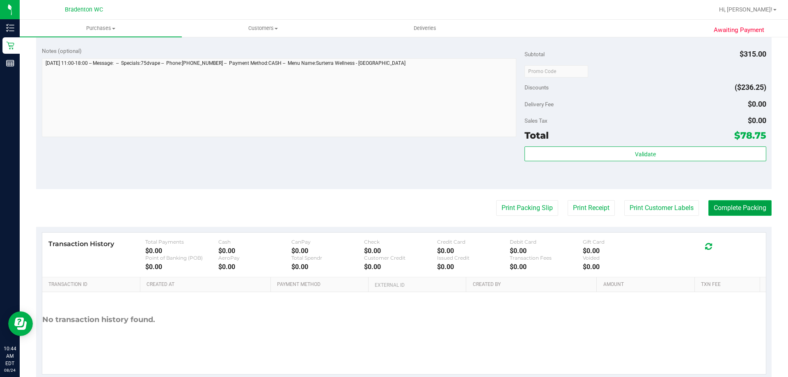
click at [735, 210] on button "Complete Packing" at bounding box center [739, 208] width 63 height 16
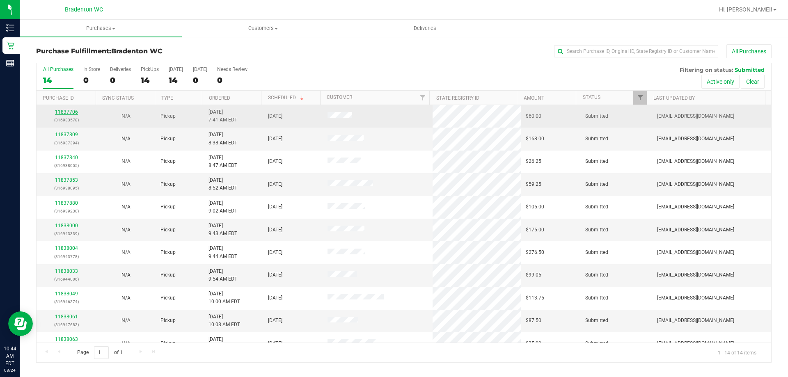
click at [65, 112] on link "11837706" at bounding box center [66, 112] width 23 height 6
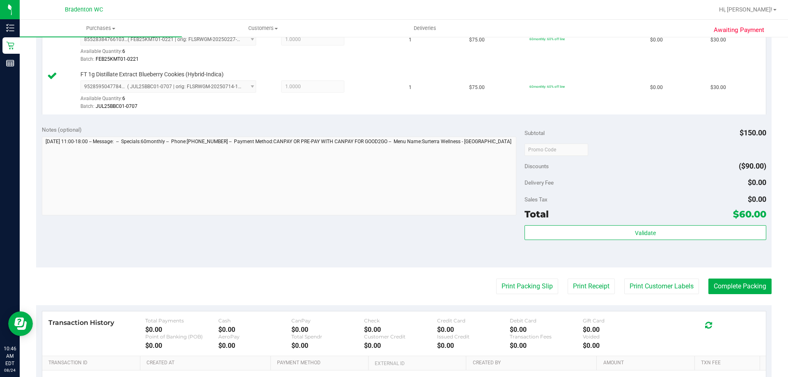
scroll to position [246, 0]
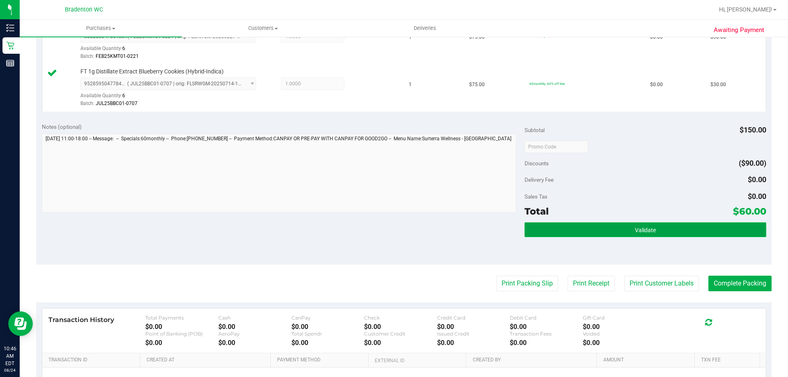
click at [558, 230] on button "Validate" at bounding box center [645, 229] width 241 height 15
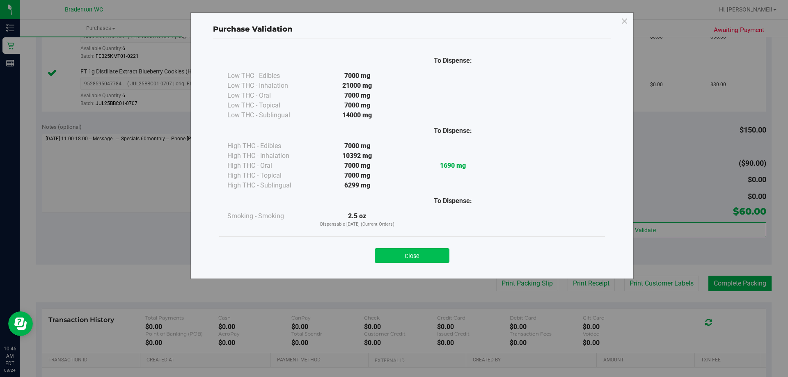
click at [439, 259] on button "Close" at bounding box center [412, 255] width 75 height 15
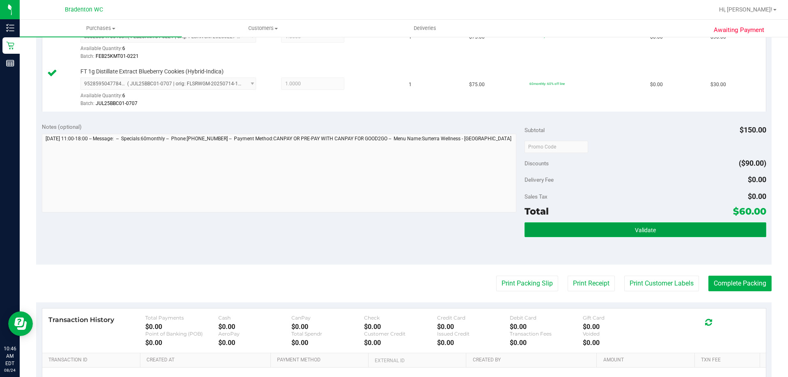
click at [570, 230] on button "Validate" at bounding box center [645, 229] width 241 height 15
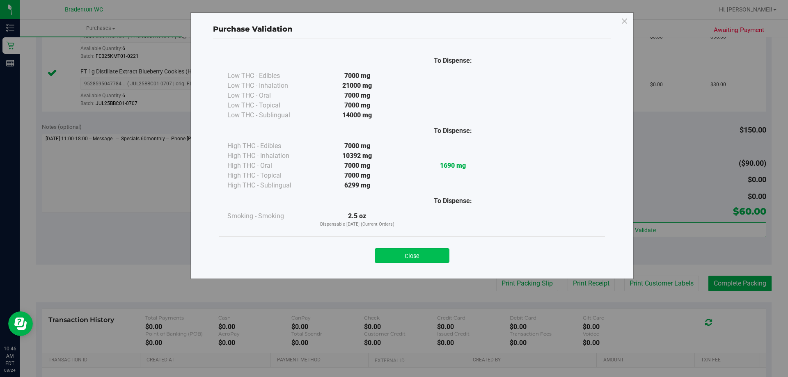
click at [431, 257] on button "Close" at bounding box center [412, 255] width 75 height 15
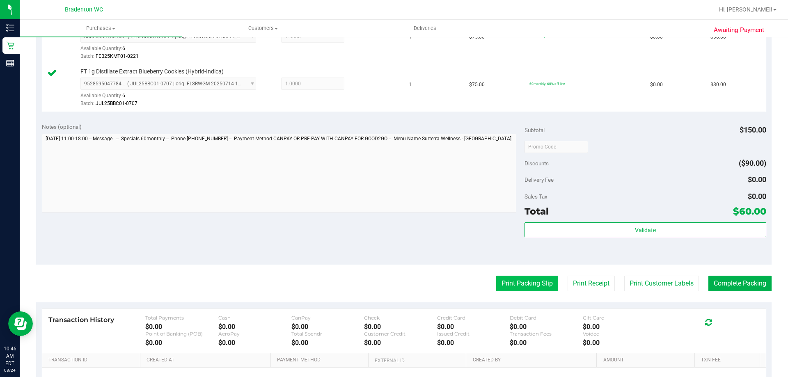
click at [502, 282] on button "Print Packing Slip" at bounding box center [527, 284] width 62 height 16
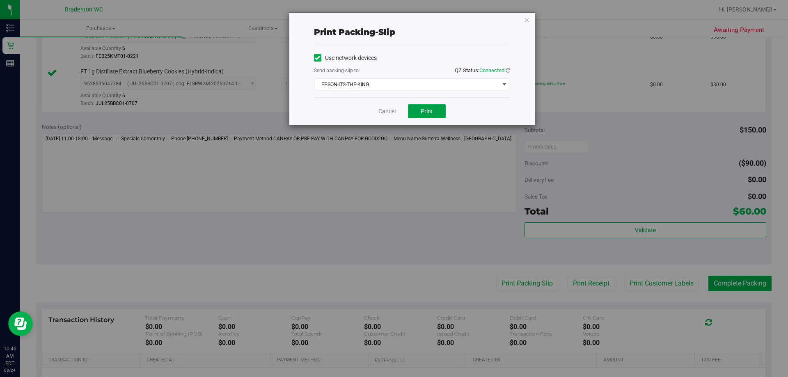
click at [439, 117] on button "Print" at bounding box center [427, 111] width 38 height 14
click at [525, 21] on icon "button" at bounding box center [527, 20] width 6 height 10
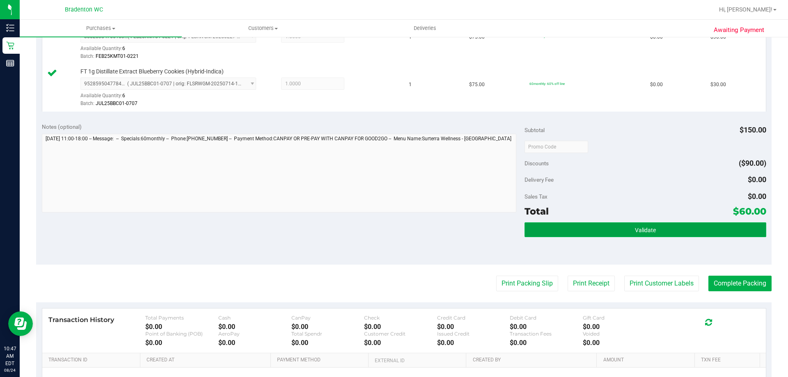
click at [580, 231] on button "Validate" at bounding box center [645, 229] width 241 height 15
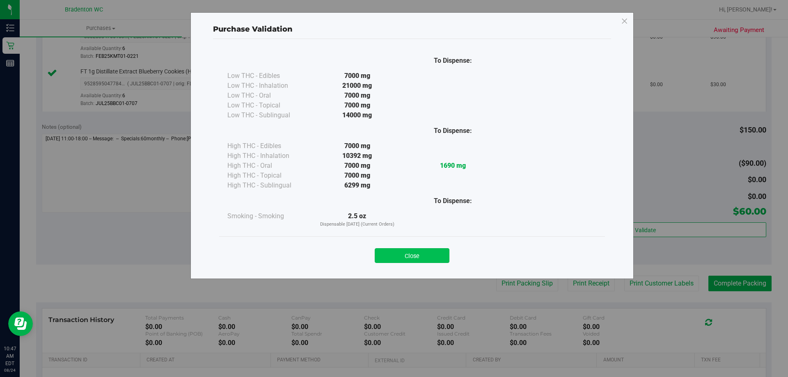
click at [444, 259] on button "Close" at bounding box center [412, 255] width 75 height 15
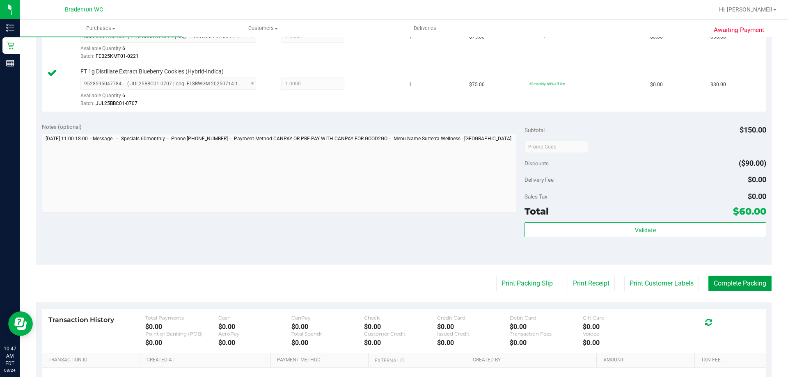
click at [714, 282] on button "Complete Packing" at bounding box center [739, 284] width 63 height 16
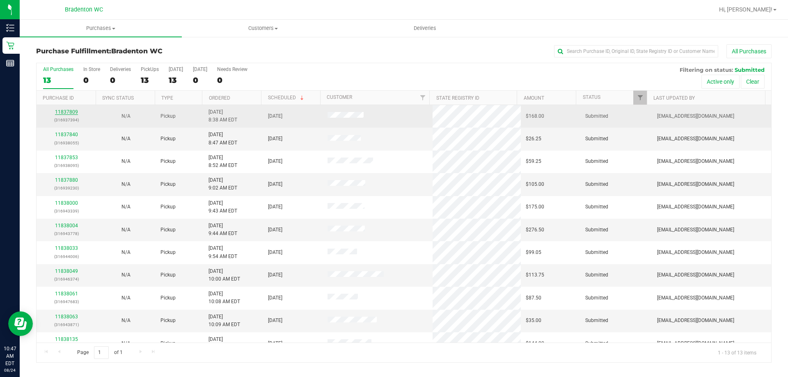
click at [73, 112] on link "11837809" at bounding box center [66, 112] width 23 height 6
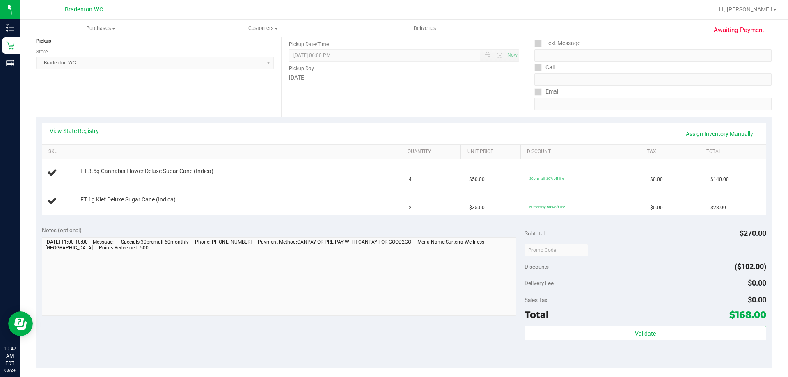
scroll to position [123, 0]
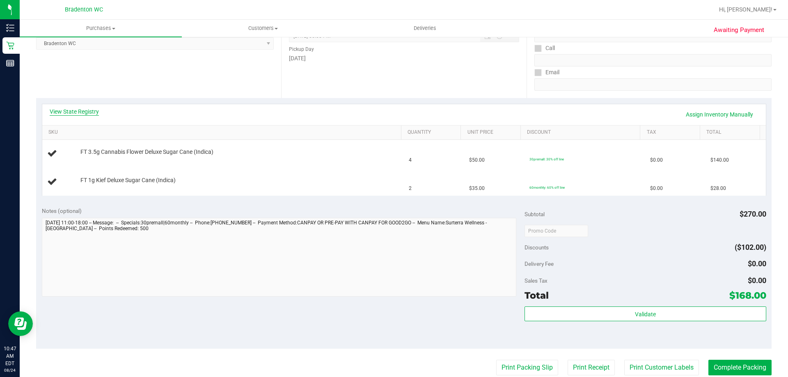
click at [85, 108] on link "View State Registry" at bounding box center [74, 112] width 49 height 8
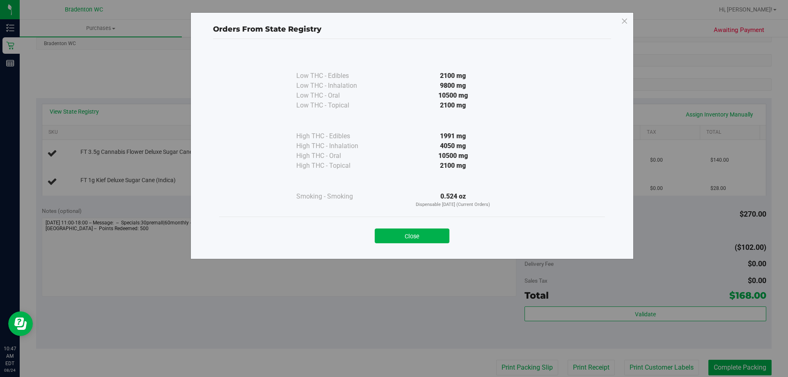
drag, startPoint x: 438, startPoint y: 236, endPoint x: 371, endPoint y: 266, distance: 72.4
click at [437, 236] on button "Close" at bounding box center [412, 236] width 75 height 15
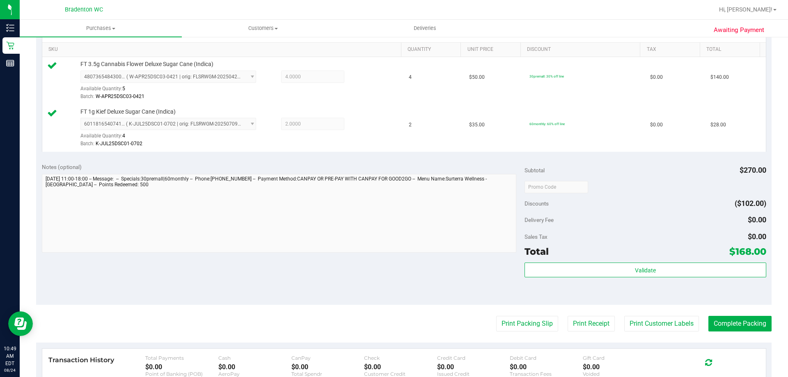
scroll to position [287, 0]
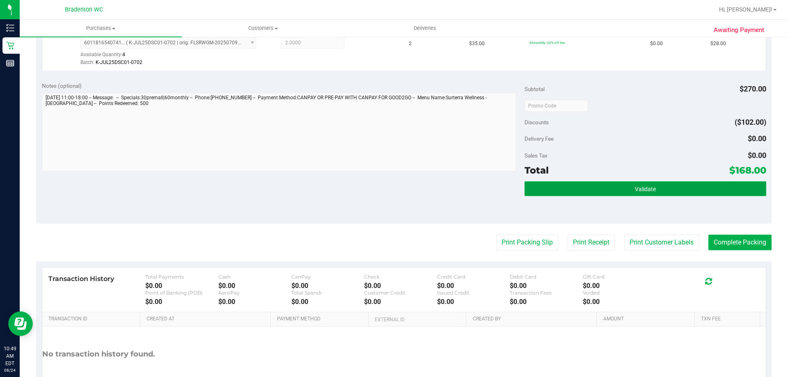
click at [635, 190] on span "Validate" at bounding box center [645, 189] width 21 height 7
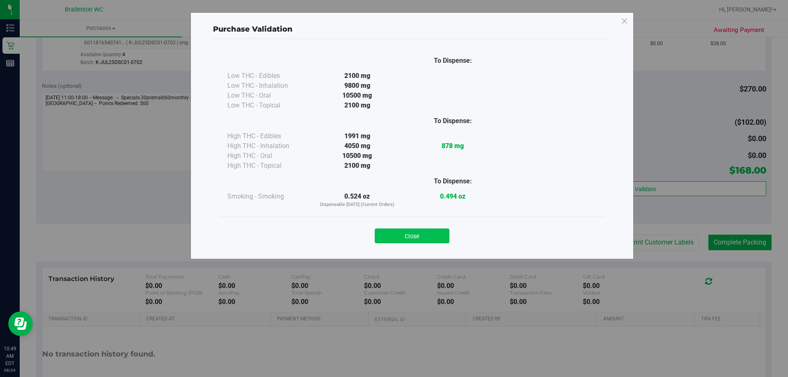
click at [401, 234] on button "Close" at bounding box center [412, 236] width 75 height 15
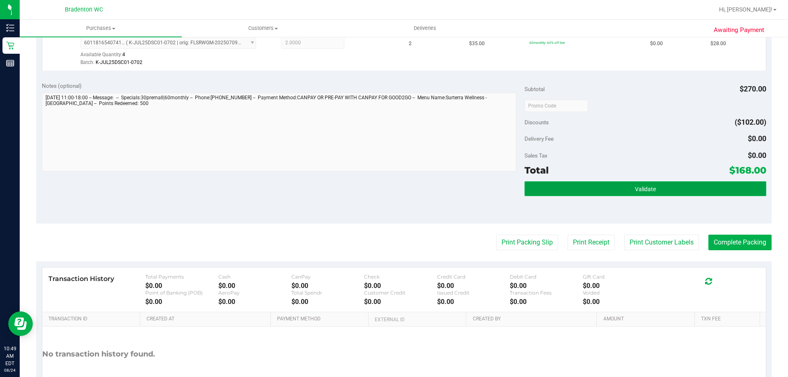
click at [549, 192] on button "Validate" at bounding box center [645, 188] width 241 height 15
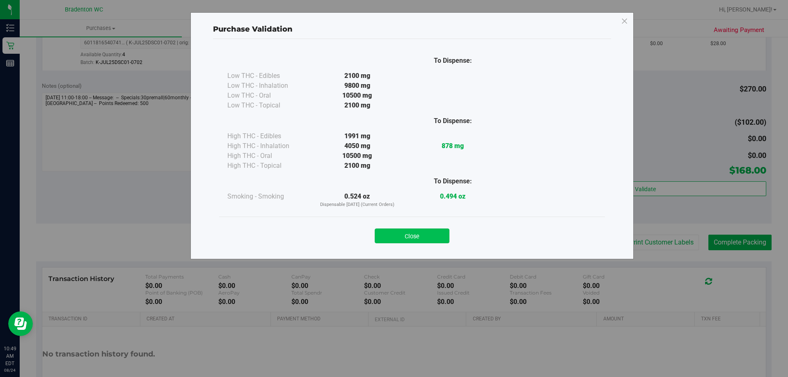
click at [432, 236] on button "Close" at bounding box center [412, 236] width 75 height 15
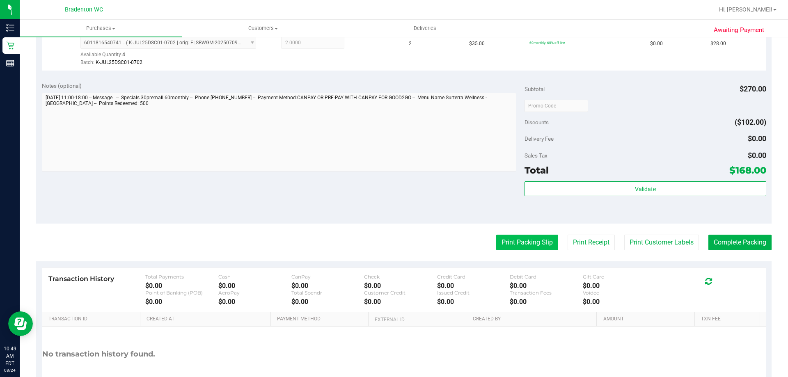
click at [515, 243] on button "Print Packing Slip" at bounding box center [527, 243] width 62 height 16
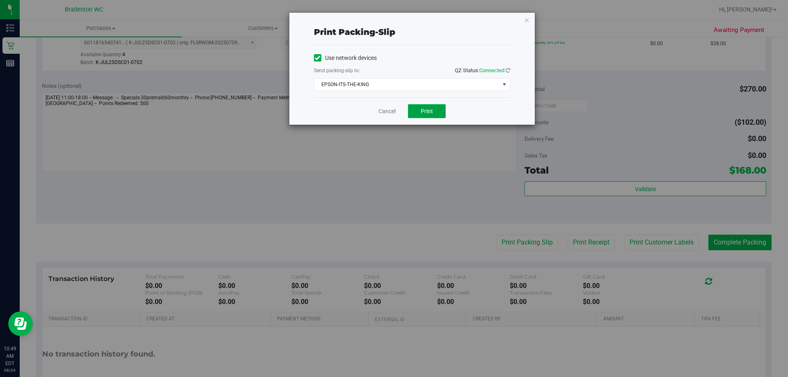
click at [426, 113] on span "Print" at bounding box center [427, 111] width 12 height 7
click at [524, 18] on icon "button" at bounding box center [527, 20] width 6 height 10
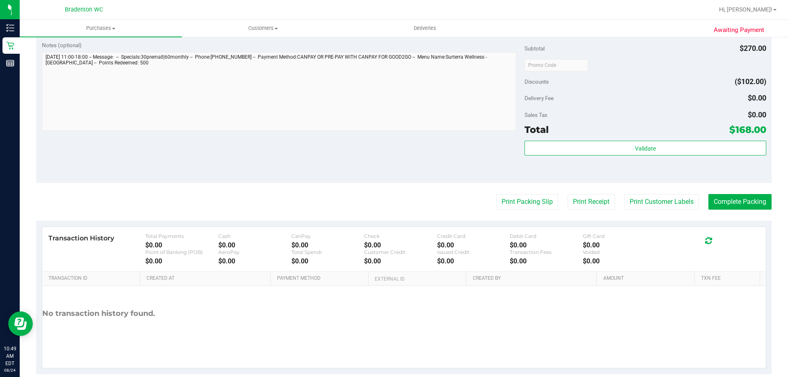
scroll to position [328, 0]
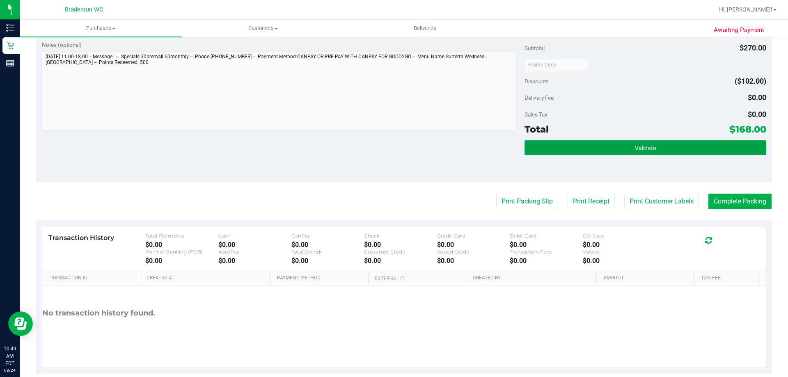
click at [536, 149] on button "Validate" at bounding box center [645, 147] width 241 height 15
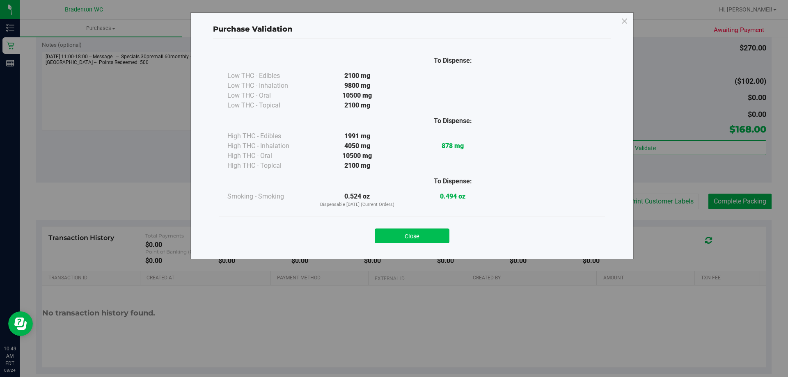
click at [421, 236] on button "Close" at bounding box center [412, 236] width 75 height 15
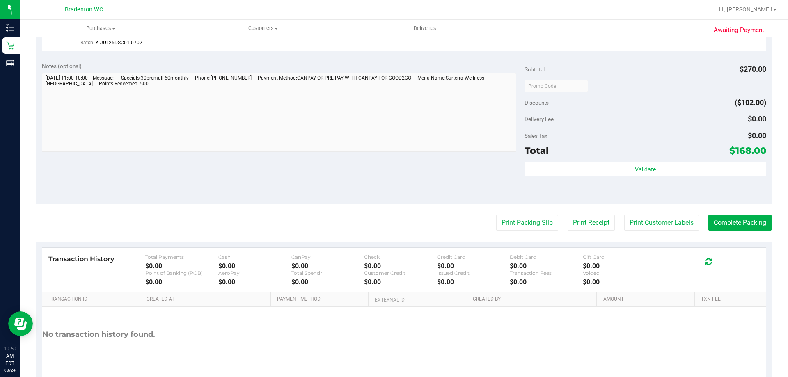
scroll to position [287, 0]
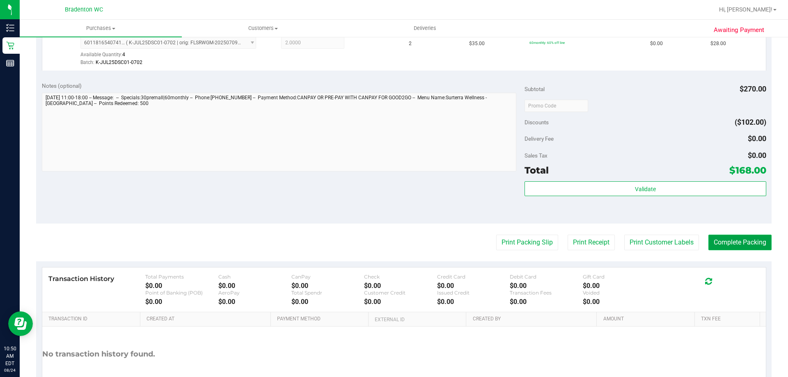
click at [724, 240] on button "Complete Packing" at bounding box center [739, 243] width 63 height 16
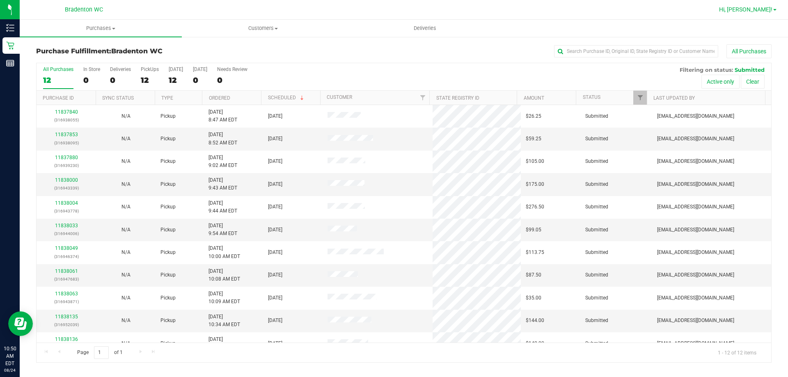
click at [775, 11] on link "Hi, [PERSON_NAME]!" at bounding box center [748, 9] width 64 height 9
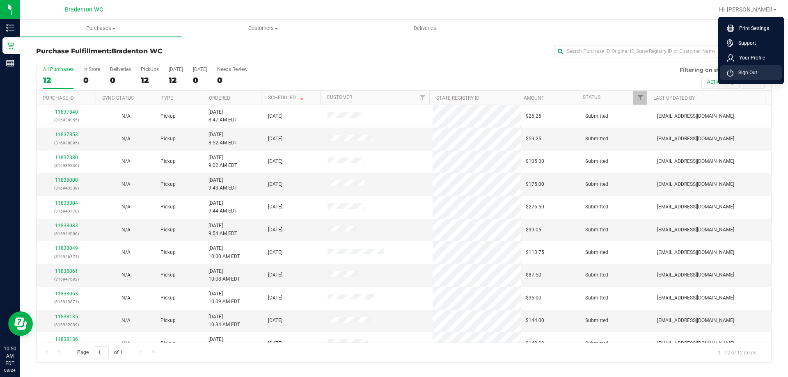
click at [740, 71] on span "Sign Out" at bounding box center [745, 73] width 24 height 8
